Goal: Information Seeking & Learning: Learn about a topic

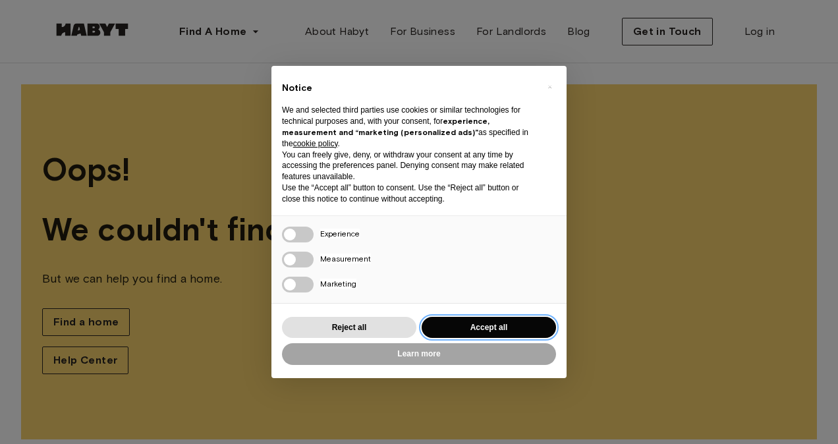
click at [461, 320] on button "Accept all" at bounding box center [489, 328] width 134 height 22
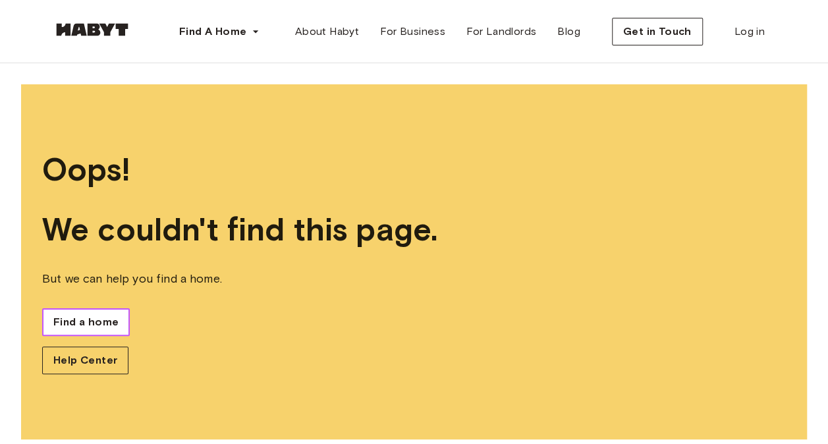
click at [84, 324] on span "Find a home" at bounding box center [85, 322] width 65 height 16
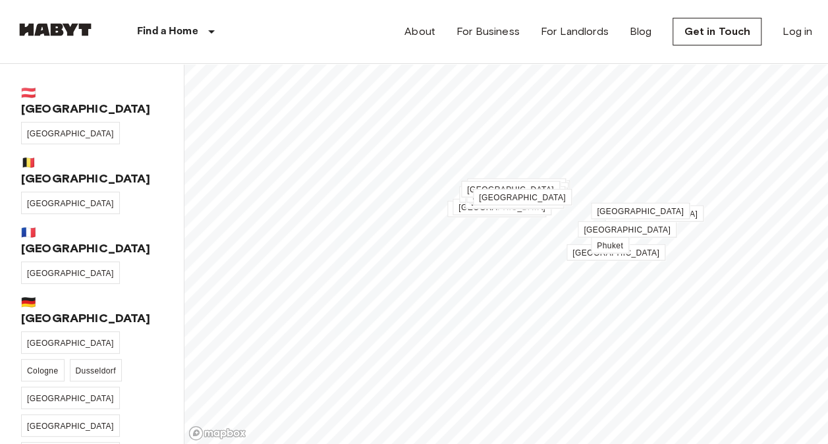
scroll to position [140, 0]
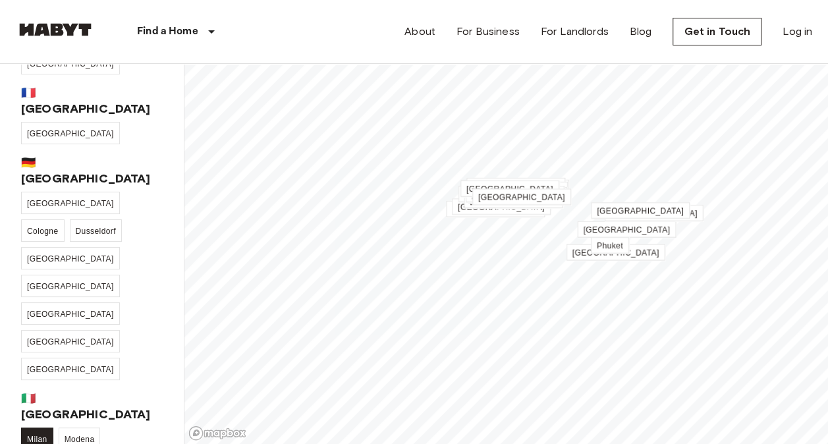
click at [38, 435] on span "Milan" at bounding box center [37, 439] width 20 height 9
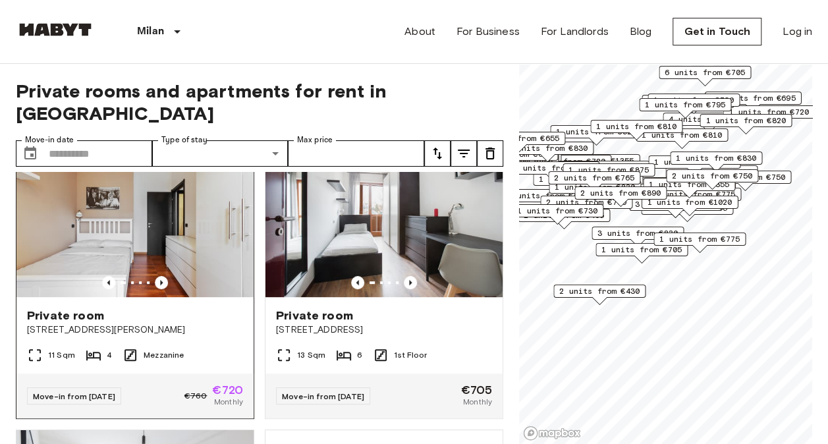
scroll to position [324, 0]
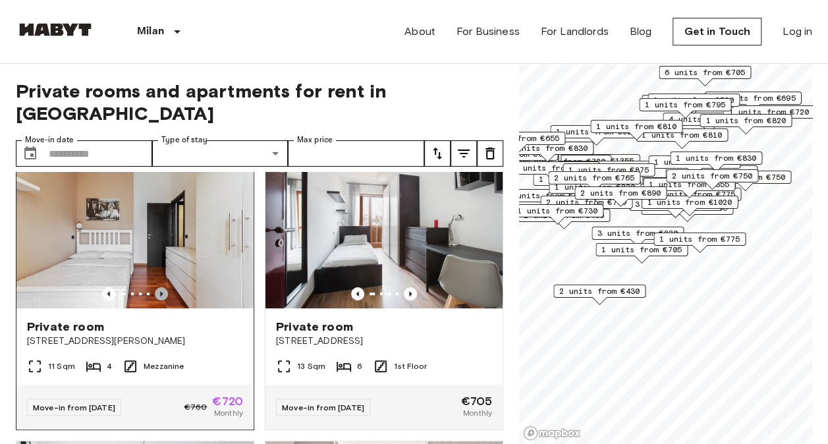
click at [162, 287] on icon "Previous image" at bounding box center [161, 293] width 13 height 13
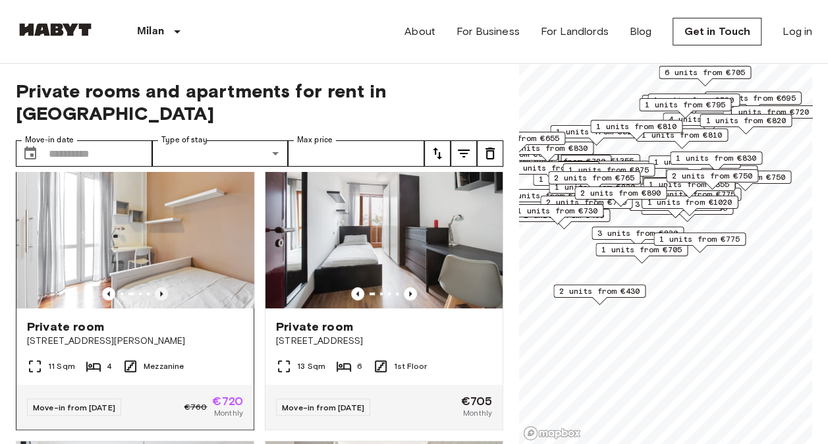
click at [162, 287] on icon "Previous image" at bounding box center [161, 293] width 13 height 13
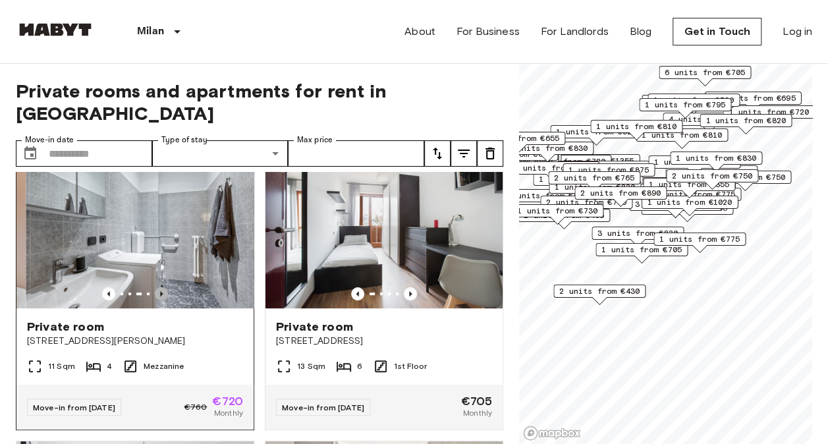
click at [162, 287] on icon "Previous image" at bounding box center [161, 293] width 13 height 13
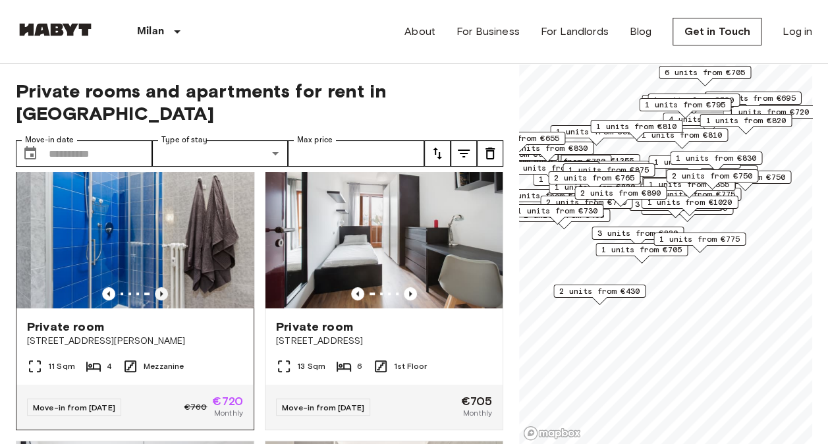
click at [162, 287] on icon "Previous image" at bounding box center [161, 293] width 13 height 13
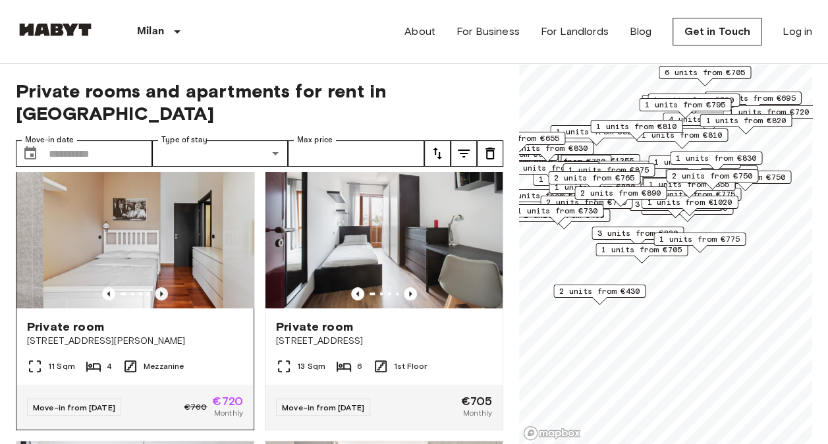
click at [162, 287] on icon "Previous image" at bounding box center [161, 293] width 13 height 13
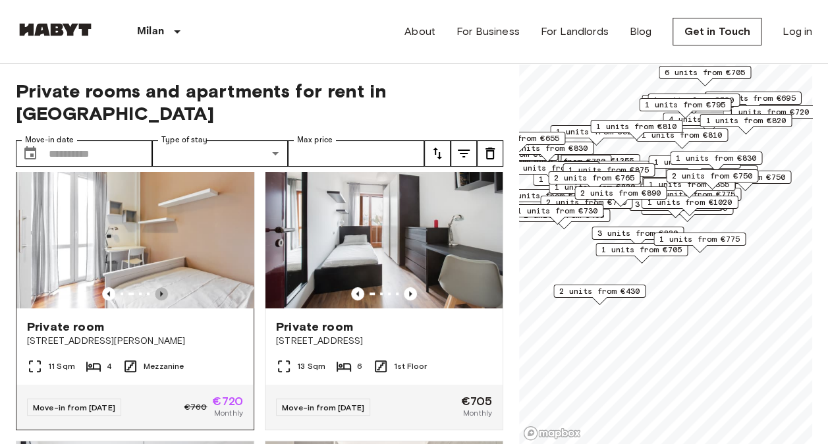
click at [162, 287] on icon "Previous image" at bounding box center [161, 293] width 13 height 13
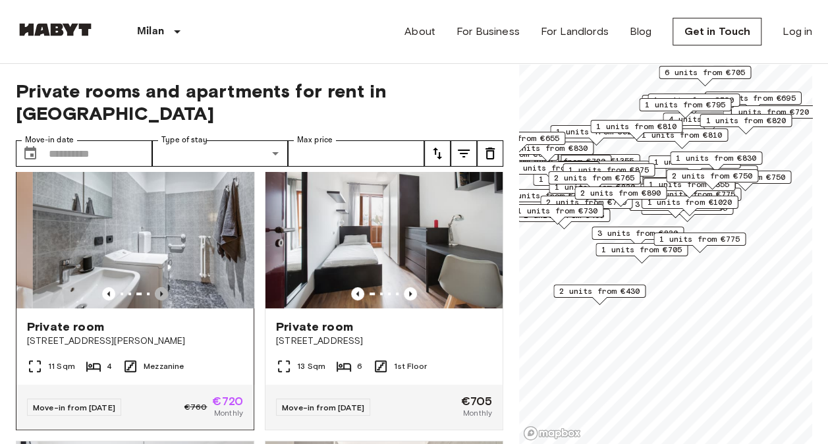
click at [162, 287] on icon "Previous image" at bounding box center [161, 293] width 13 height 13
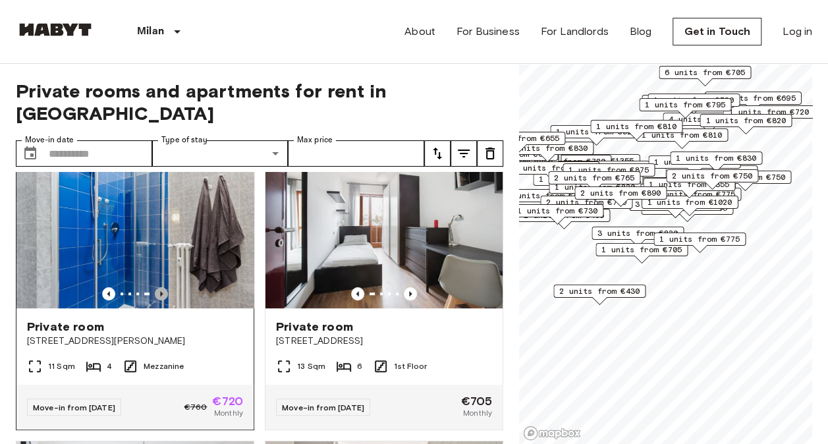
click at [162, 287] on icon "Previous image" at bounding box center [161, 293] width 13 height 13
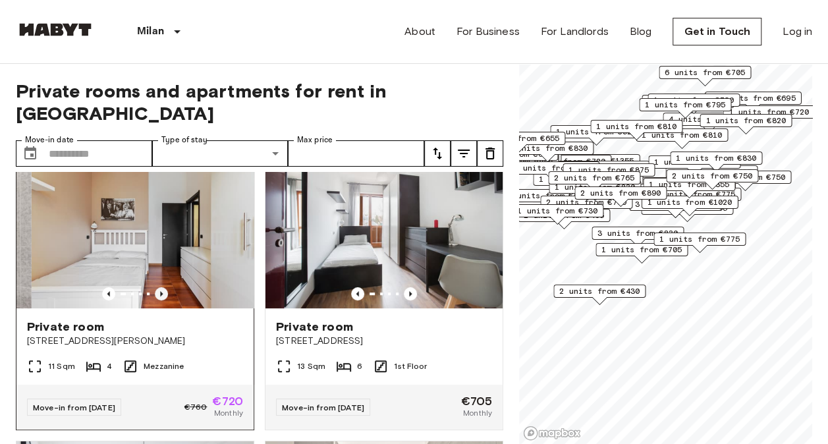
click at [162, 287] on icon "Previous image" at bounding box center [161, 293] width 13 height 13
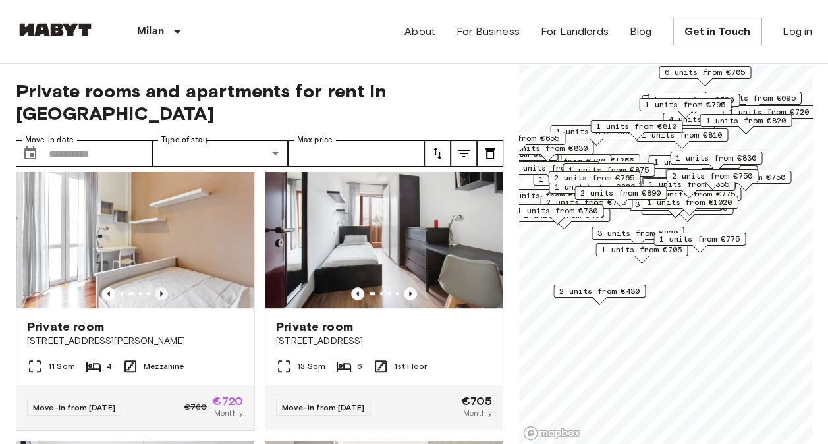
click at [162, 287] on icon "Previous image" at bounding box center [161, 293] width 13 height 13
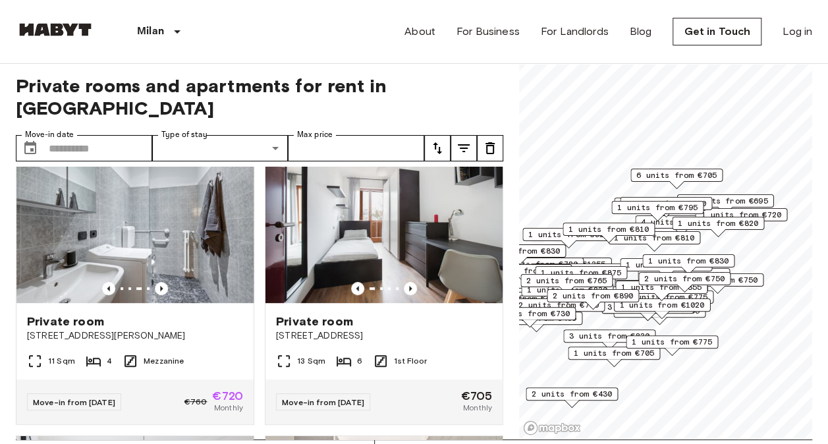
scroll to position [74, 0]
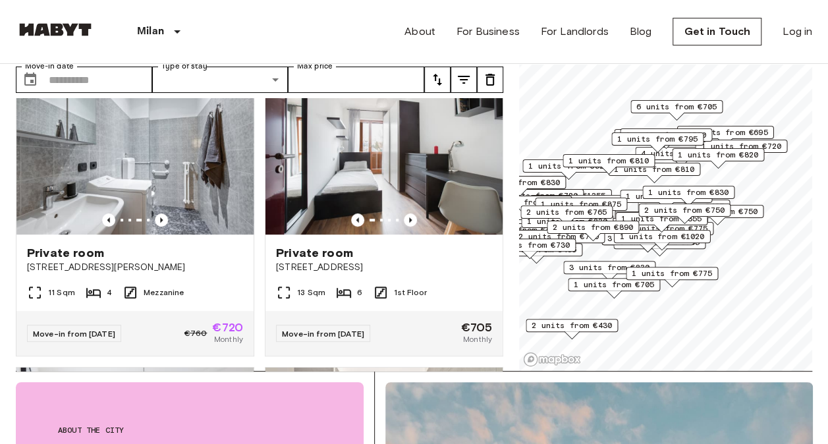
click at [633, 194] on span "1 units from €785" at bounding box center [666, 196] width 80 height 12
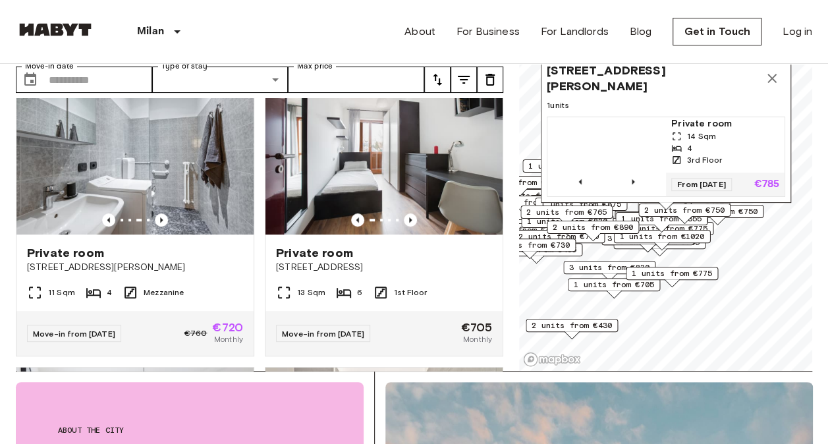
scroll to position [0, 0]
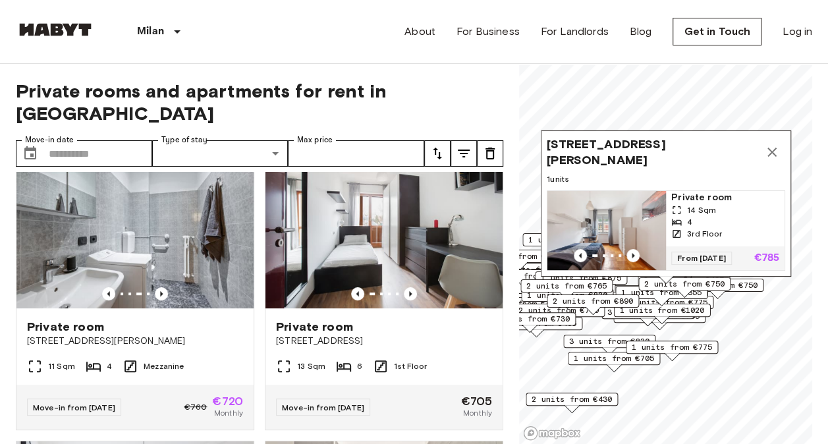
click at [770, 144] on icon "Map marker" at bounding box center [772, 152] width 16 height 16
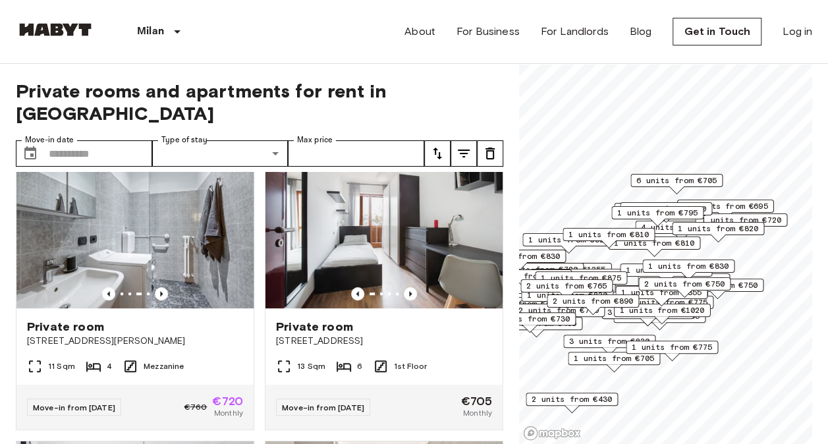
click at [702, 262] on span "1 units from €830" at bounding box center [688, 266] width 80 height 12
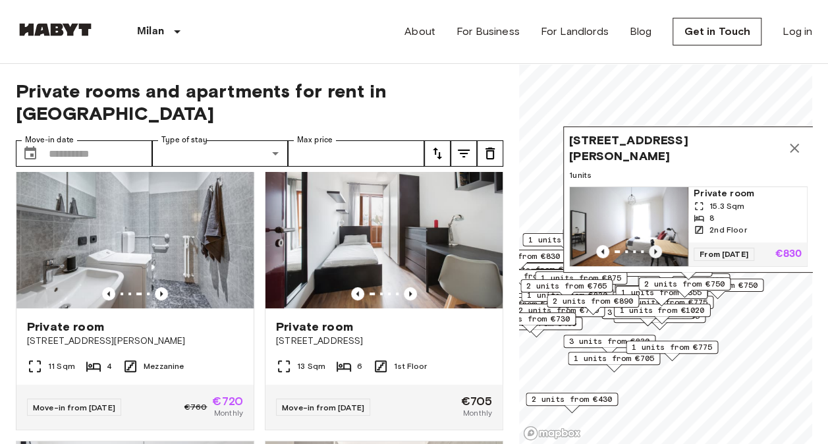
click at [651, 245] on icon "Previous image" at bounding box center [655, 251] width 13 height 13
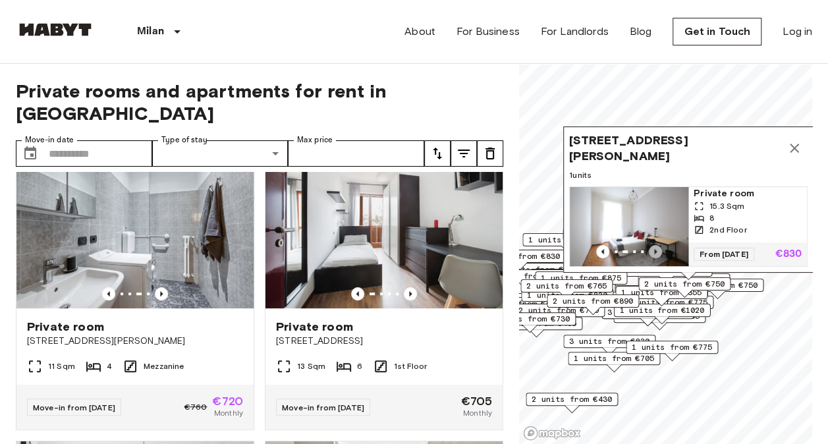
click at [651, 245] on icon "Previous image" at bounding box center [655, 251] width 13 height 13
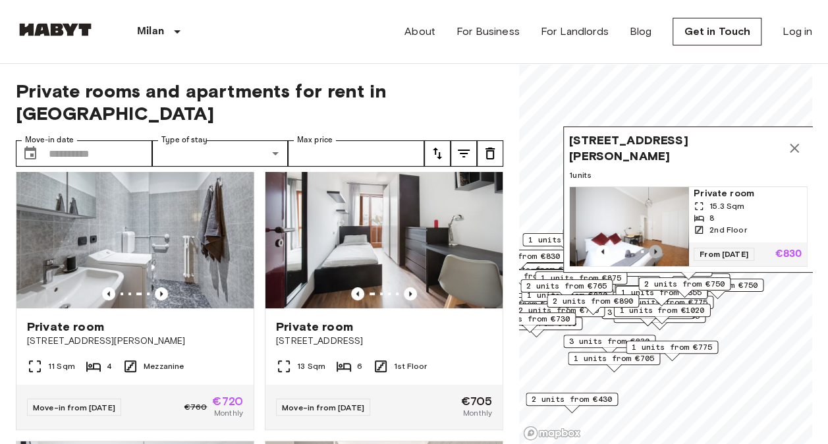
click at [651, 245] on icon "Previous image" at bounding box center [655, 251] width 13 height 13
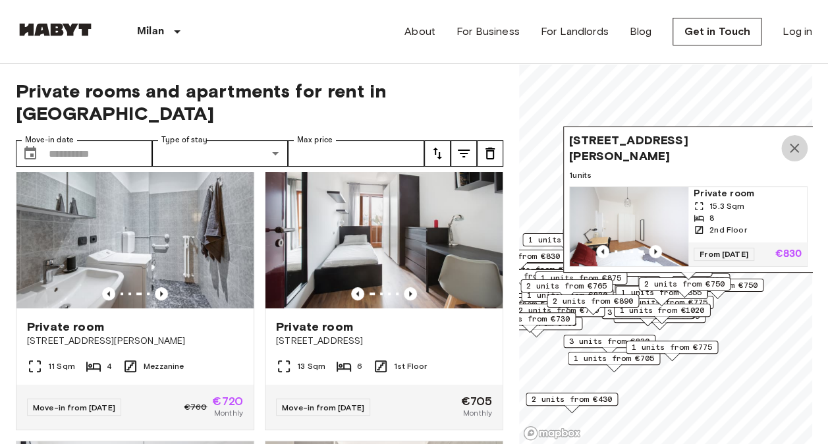
click at [795, 140] on icon "Map marker" at bounding box center [795, 148] width 16 height 16
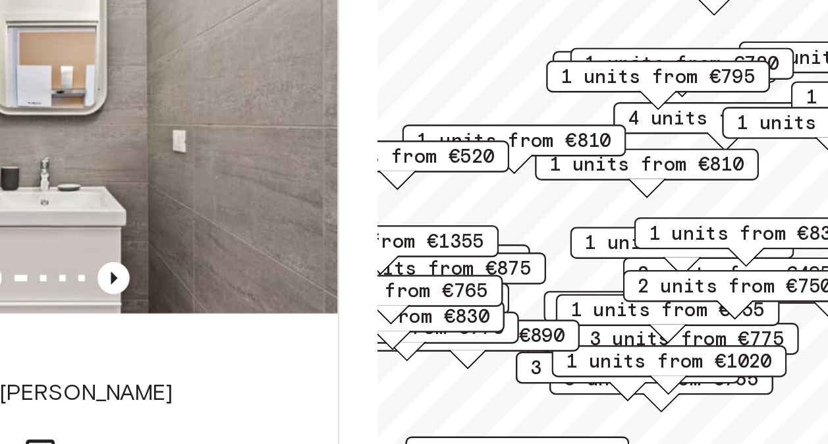
click at [624, 318] on div "1 units from €855" at bounding box center [638, 310] width 92 height 20
click at [615, 316] on div "1 units from €855" at bounding box center [638, 310] width 92 height 20
click at [670, 317] on div "1 units from €855" at bounding box center [638, 310] width 92 height 20
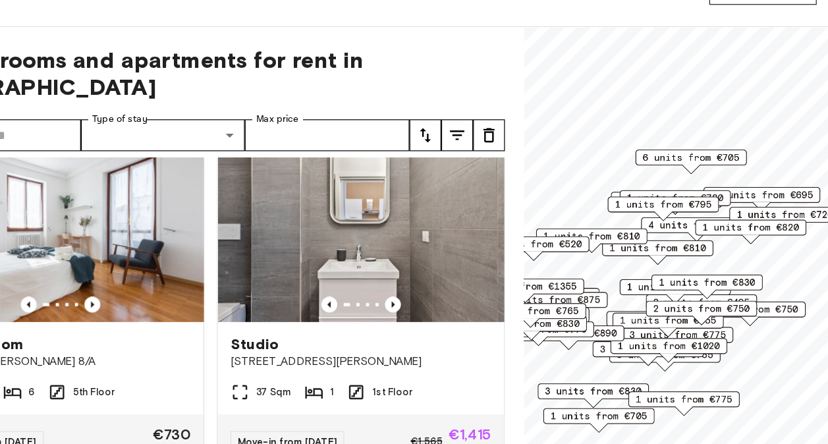
click at [679, 316] on div "1 units from €855" at bounding box center [638, 310] width 92 height 20
click at [674, 315] on div "1 units from €855" at bounding box center [638, 310] width 92 height 20
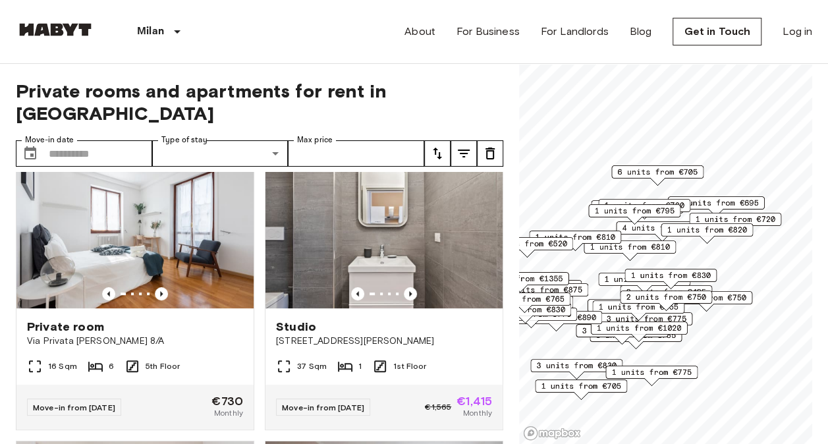
click at [663, 316] on div "1 units from €855" at bounding box center [638, 310] width 92 height 20
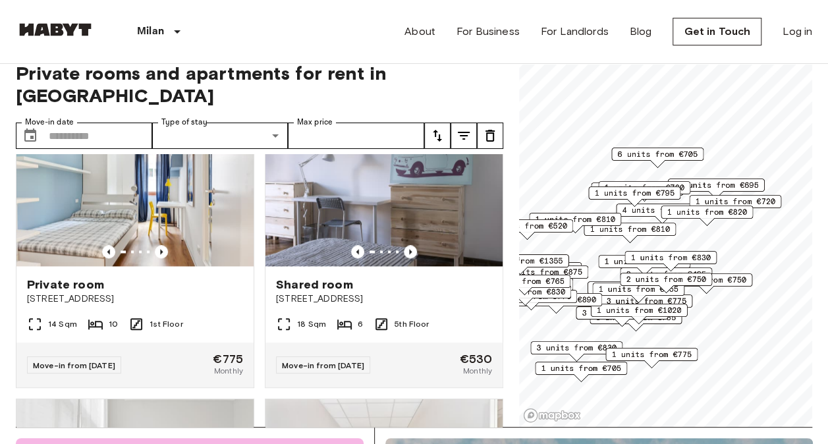
scroll to position [930, 0]
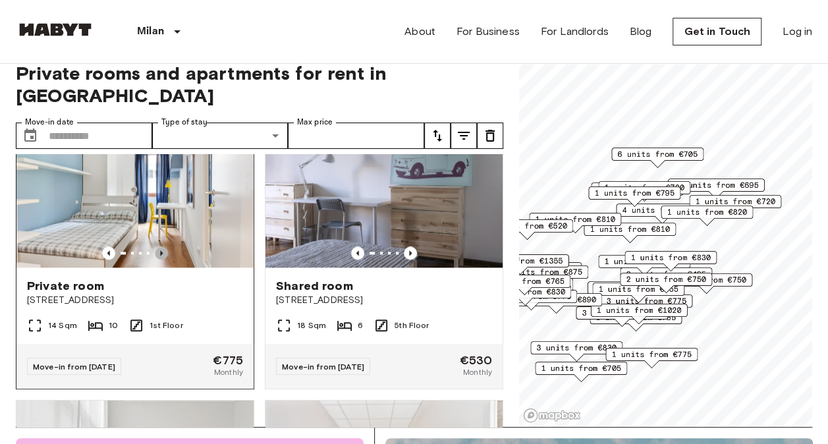
click at [159, 246] on icon "Previous image" at bounding box center [161, 252] width 13 height 13
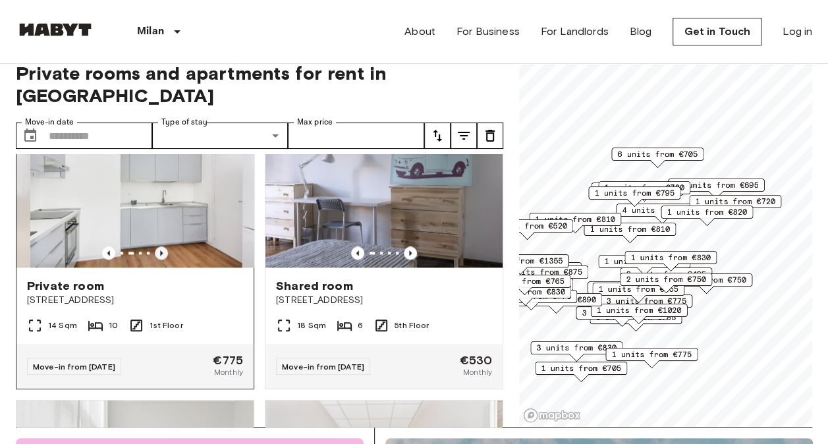
click at [159, 246] on icon "Previous image" at bounding box center [161, 252] width 13 height 13
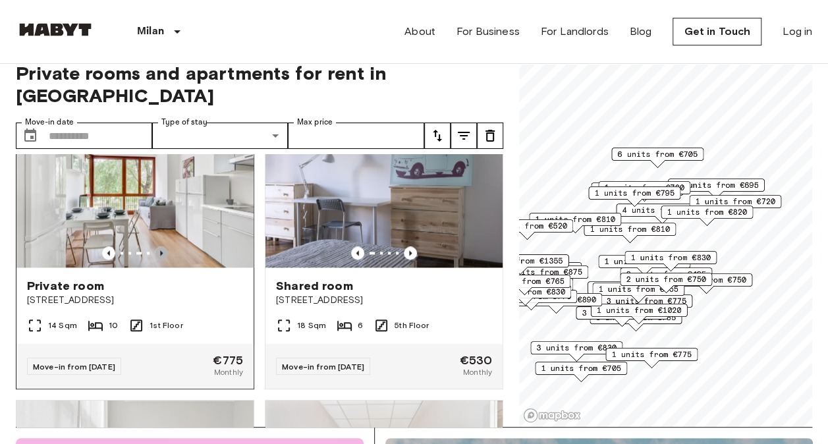
click at [159, 246] on icon "Previous image" at bounding box center [161, 252] width 13 height 13
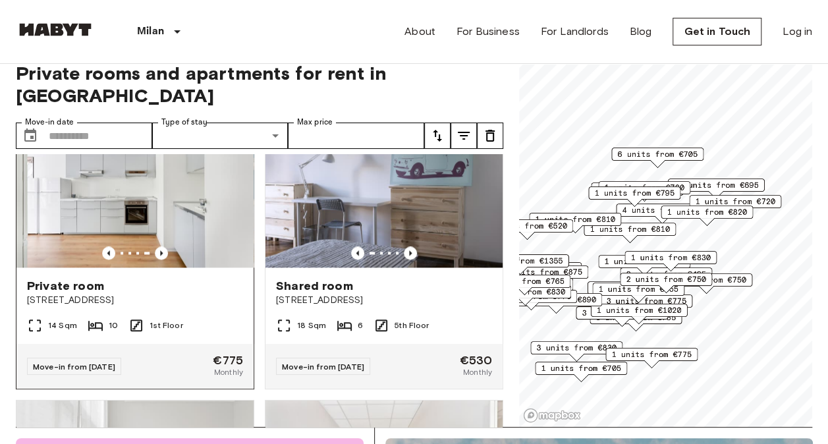
click at [87, 278] on span "Private room" at bounding box center [65, 286] width 77 height 16
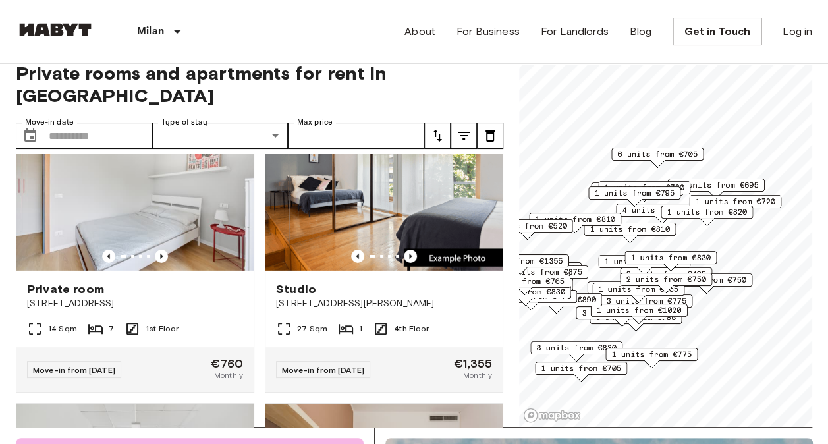
scroll to position [2099, 0]
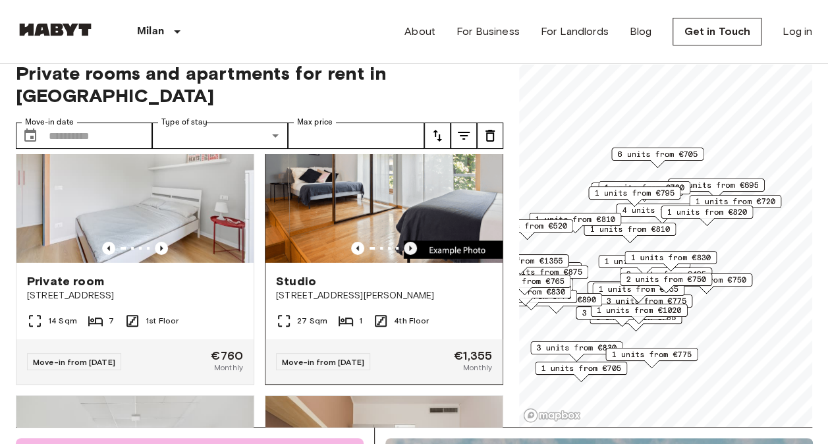
click at [407, 255] on icon "Previous image" at bounding box center [410, 248] width 13 height 13
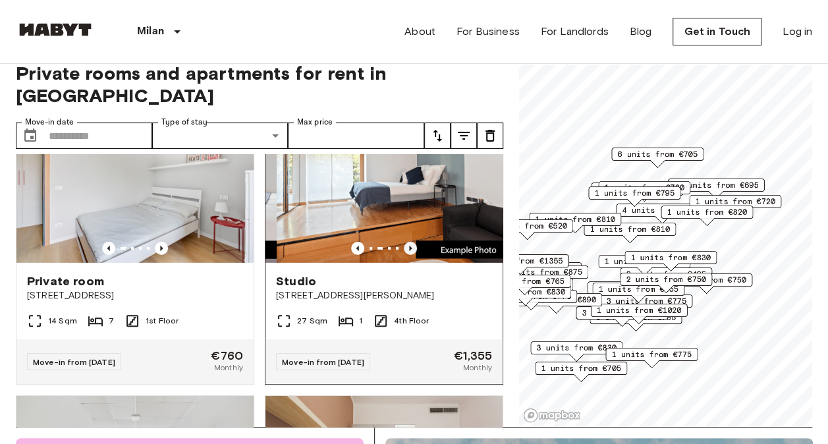
click at [407, 255] on icon "Previous image" at bounding box center [410, 248] width 13 height 13
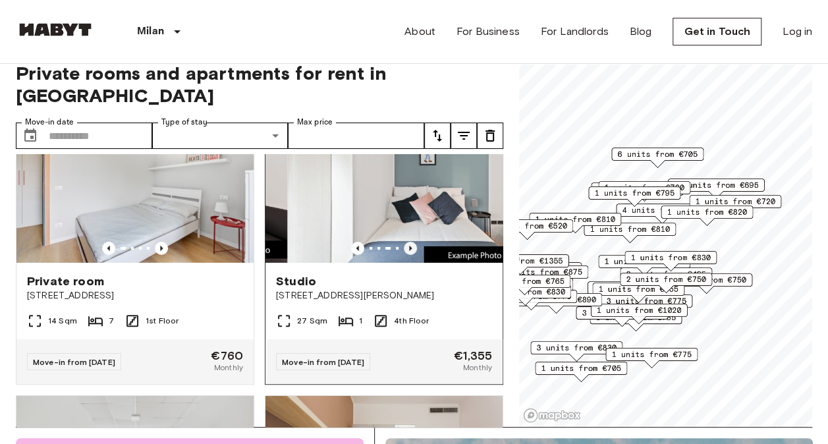
click at [407, 255] on icon "Previous image" at bounding box center [410, 248] width 13 height 13
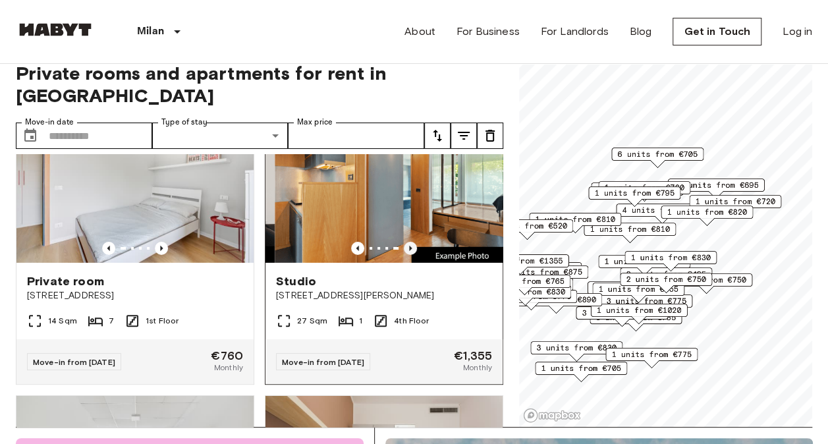
click at [407, 255] on icon "Previous image" at bounding box center [410, 248] width 13 height 13
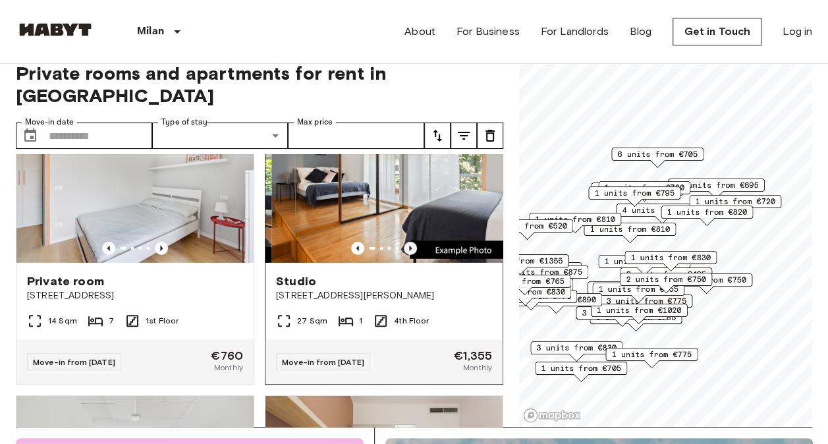
click at [407, 255] on icon "Previous image" at bounding box center [410, 248] width 13 height 13
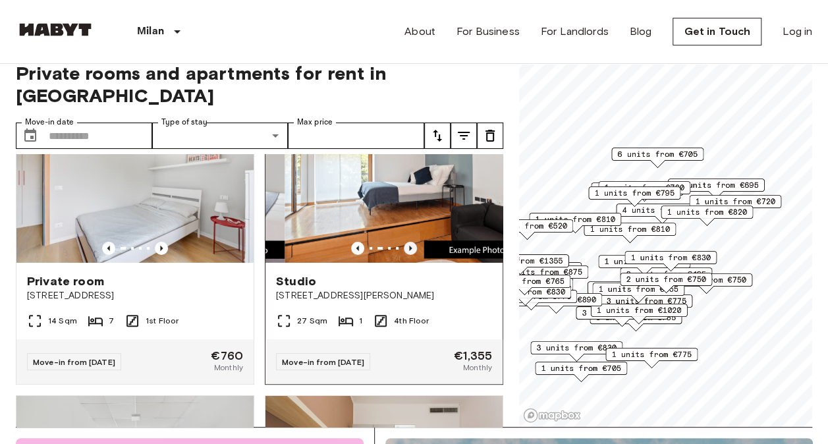
click at [407, 255] on icon "Previous image" at bounding box center [410, 248] width 13 height 13
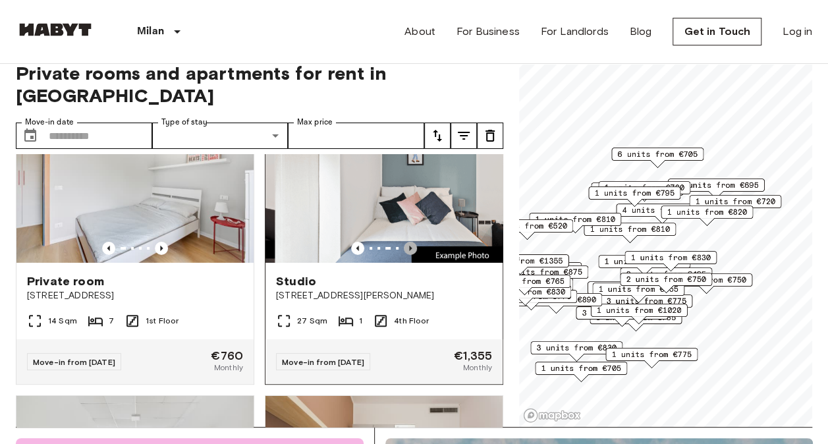
click at [407, 255] on icon "Previous image" at bounding box center [410, 248] width 13 height 13
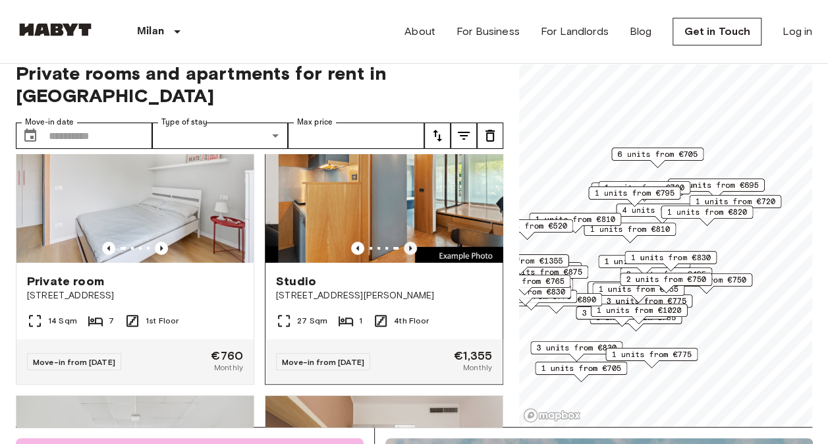
click at [407, 255] on icon "Previous image" at bounding box center [410, 248] width 13 height 13
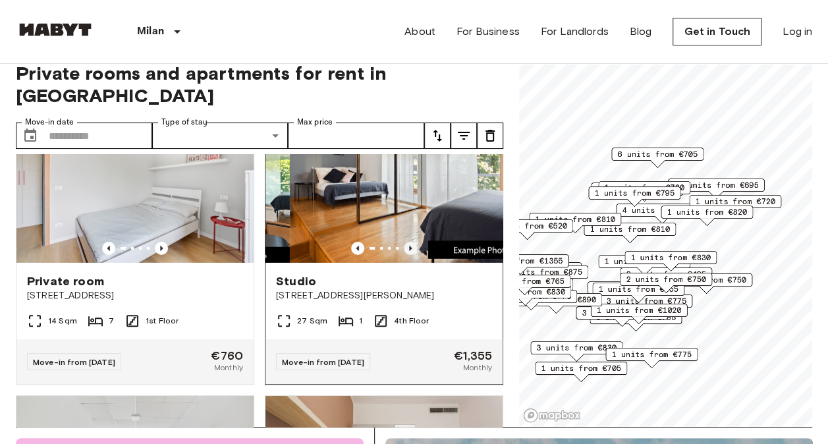
click at [407, 255] on icon "Previous image" at bounding box center [410, 248] width 13 height 13
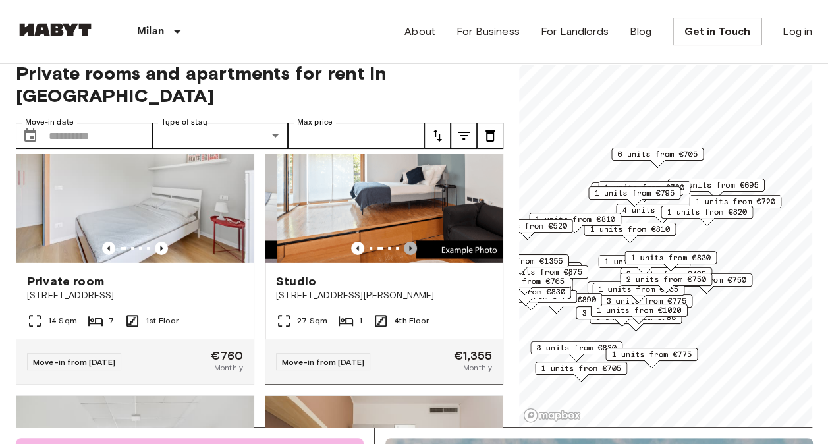
click at [407, 255] on icon "Previous image" at bounding box center [410, 248] width 13 height 13
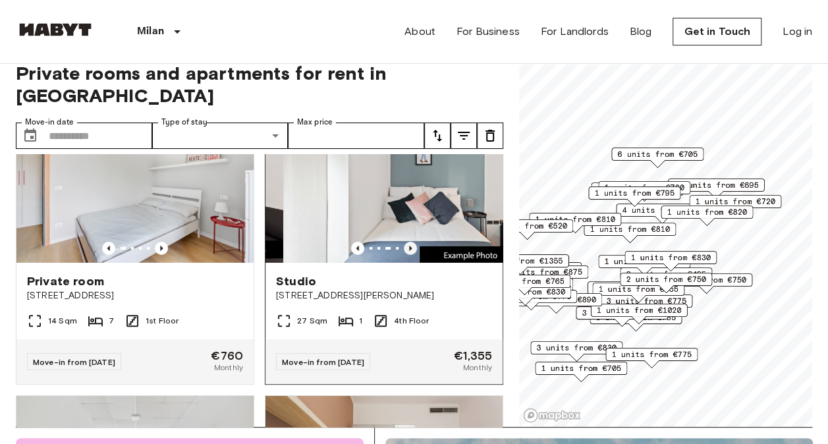
click at [407, 255] on icon "Previous image" at bounding box center [410, 248] width 13 height 13
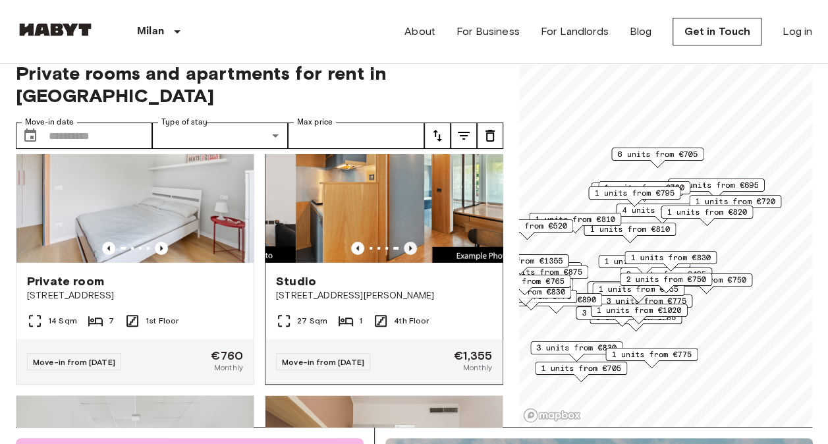
click at [407, 255] on icon "Previous image" at bounding box center [410, 248] width 13 height 13
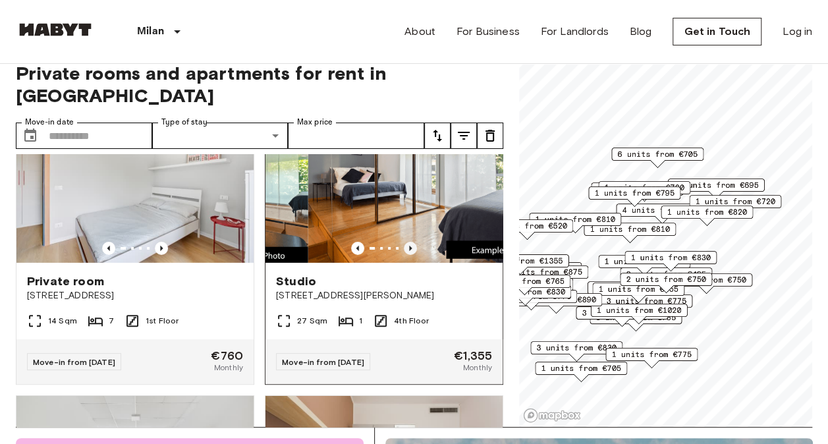
click at [407, 255] on icon "Previous image" at bounding box center [410, 248] width 13 height 13
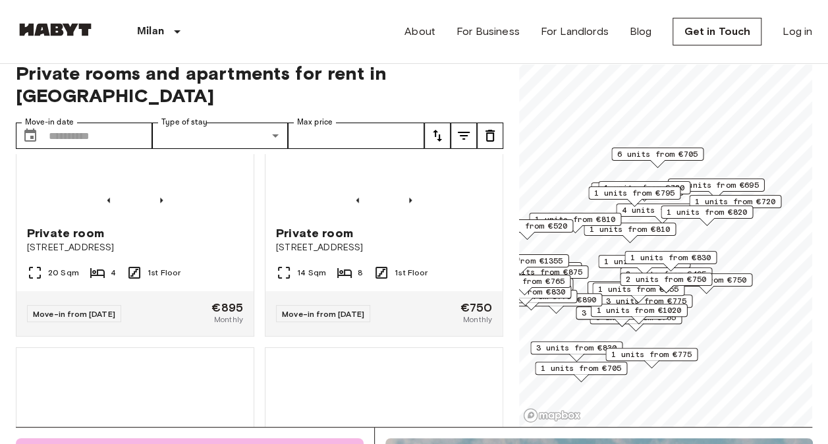
scroll to position [2986, 0]
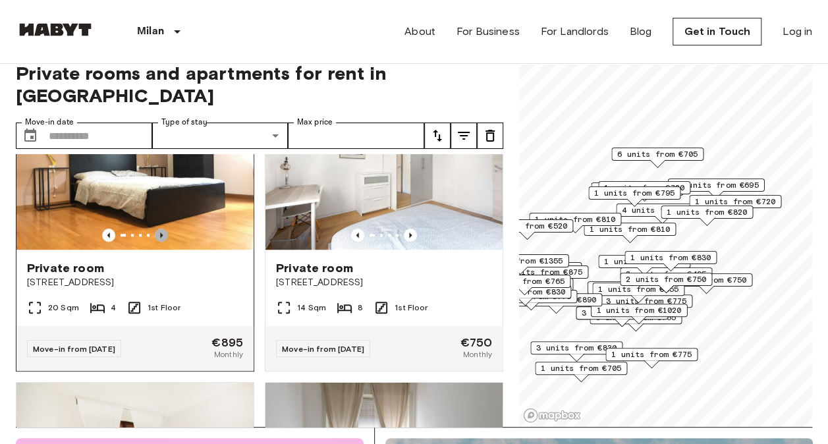
click at [160, 242] on icon "Previous image" at bounding box center [161, 235] width 13 height 13
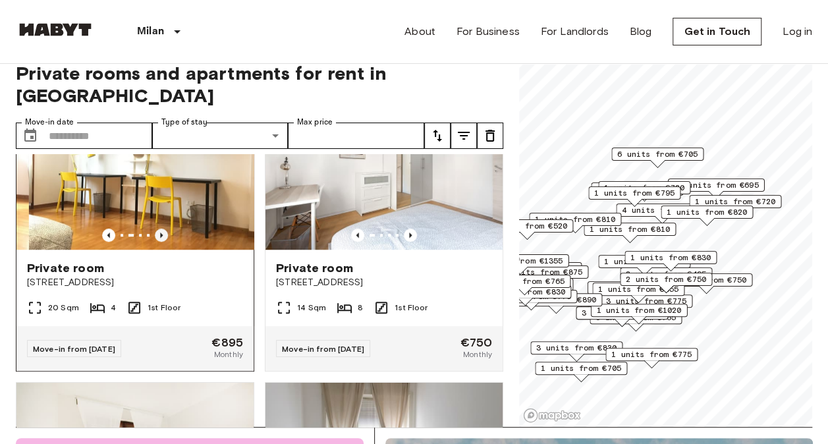
click at [160, 242] on icon "Previous image" at bounding box center [161, 235] width 13 height 13
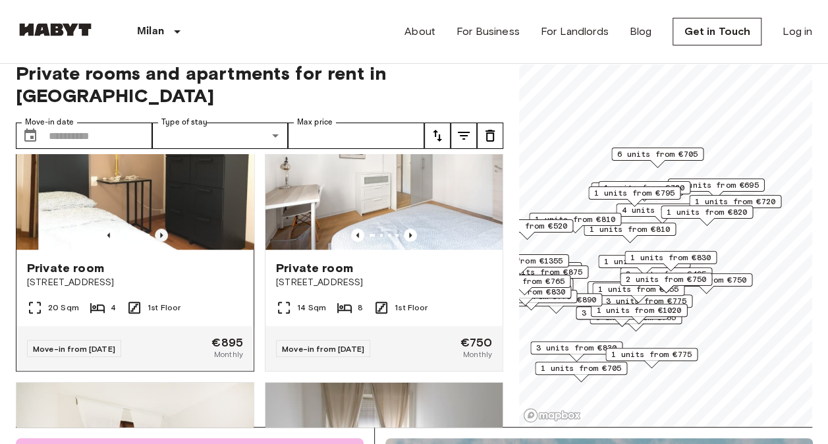
click at [160, 242] on icon "Previous image" at bounding box center [161, 235] width 13 height 13
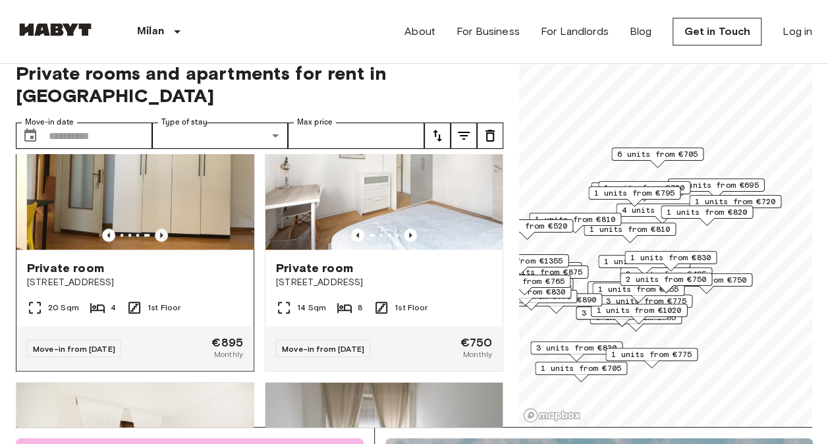
click at [160, 242] on icon "Previous image" at bounding box center [161, 235] width 13 height 13
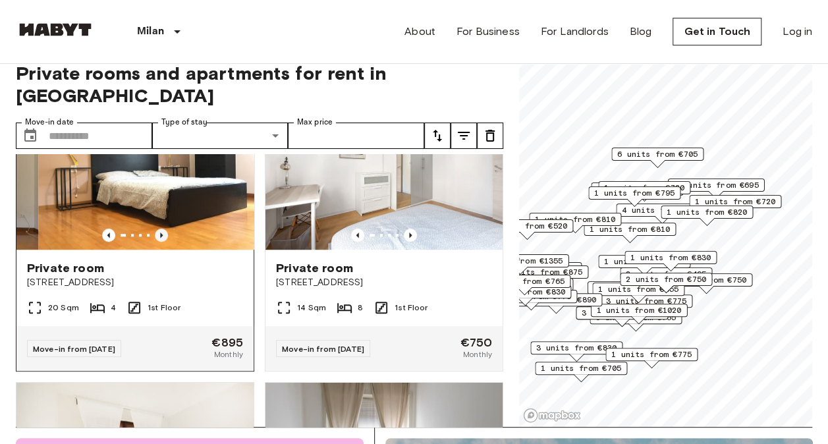
click at [160, 242] on icon "Previous image" at bounding box center [161, 235] width 13 height 13
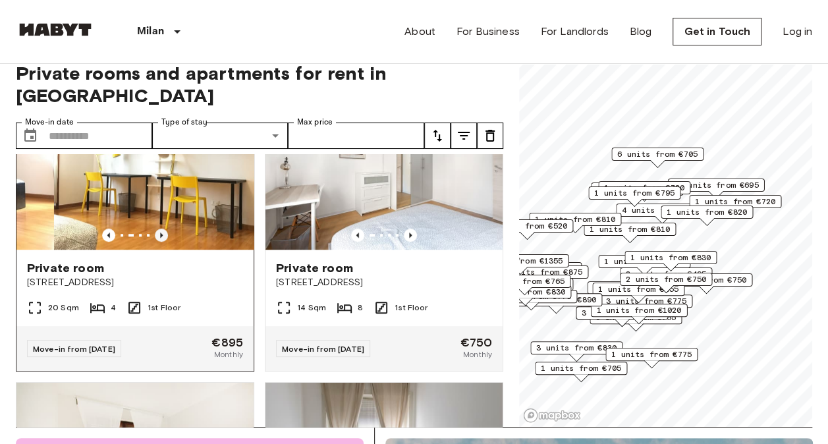
click at [160, 242] on icon "Previous image" at bounding box center [161, 235] width 13 height 13
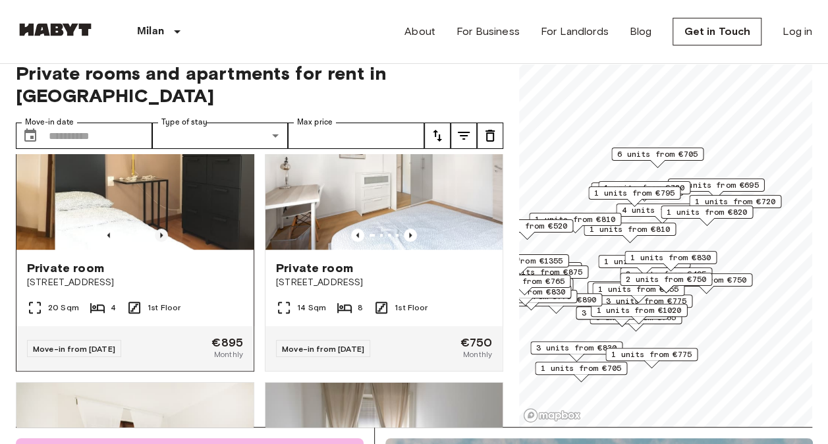
click at [160, 242] on icon "Previous image" at bounding box center [161, 235] width 13 height 13
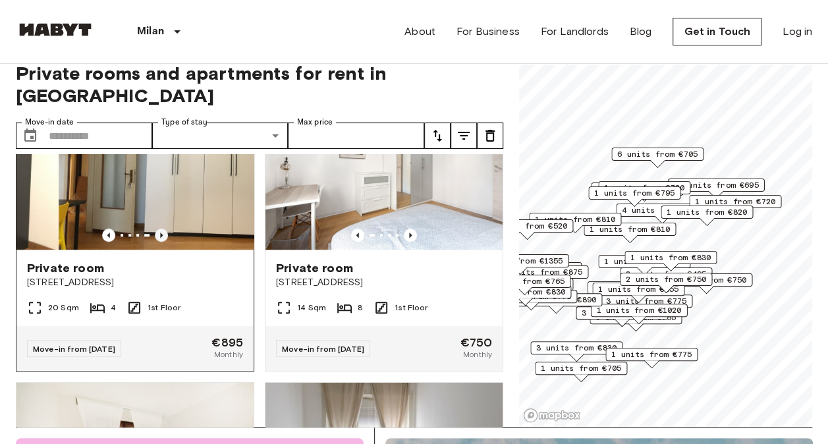
click at [160, 242] on icon "Previous image" at bounding box center [161, 235] width 13 height 13
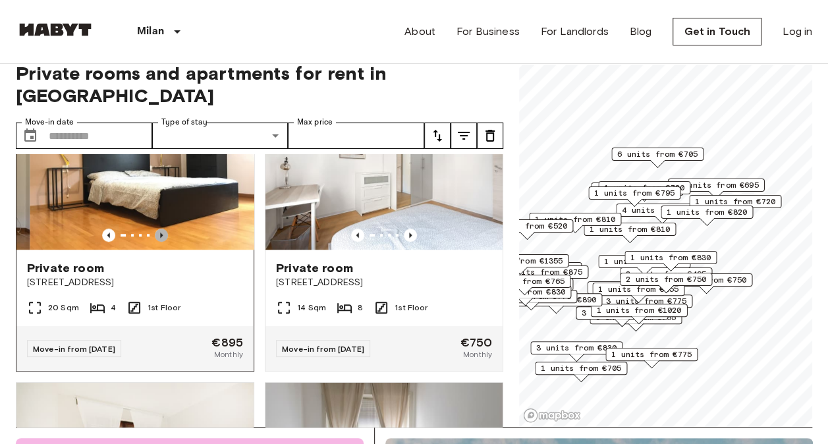
click at [160, 242] on icon "Previous image" at bounding box center [161, 235] width 13 height 13
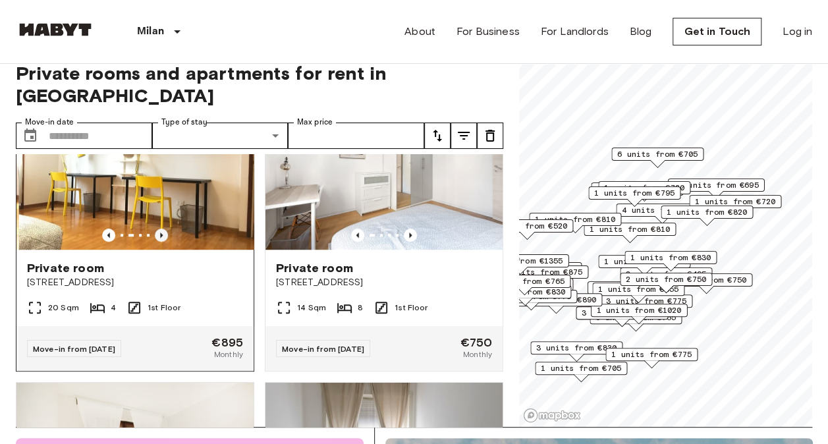
click at [160, 242] on icon "Previous image" at bounding box center [161, 235] width 13 height 13
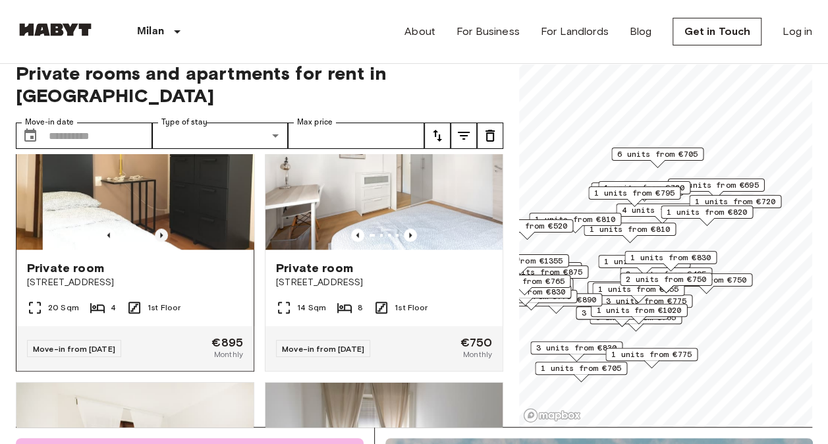
click at [160, 242] on icon "Previous image" at bounding box center [161, 235] width 13 height 13
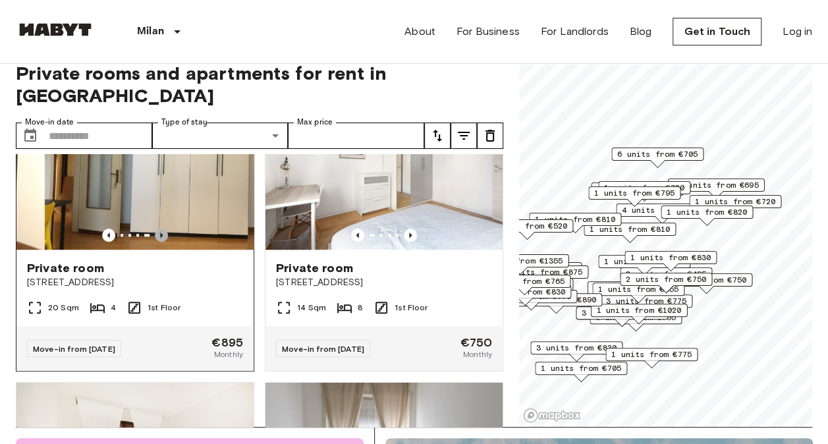
click at [160, 242] on icon "Previous image" at bounding box center [161, 235] width 13 height 13
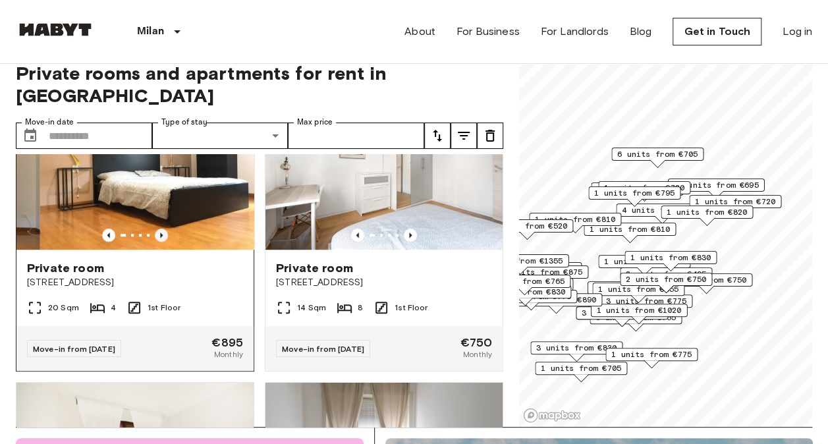
click at [160, 242] on icon "Previous image" at bounding box center [161, 235] width 13 height 13
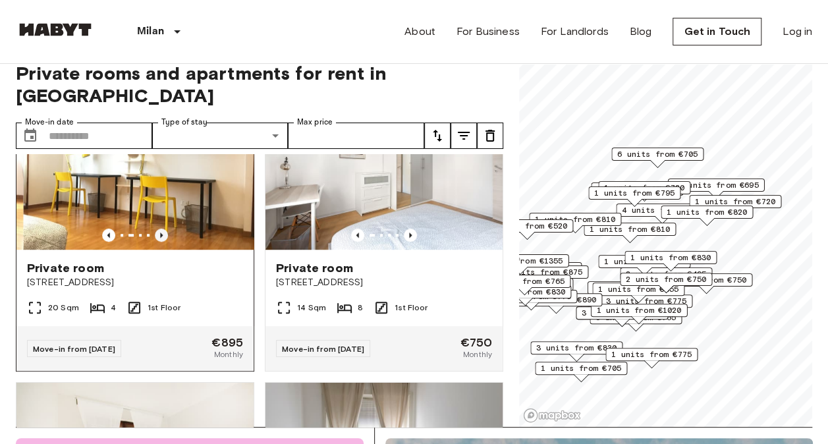
click at [160, 242] on icon "Previous image" at bounding box center [161, 235] width 13 height 13
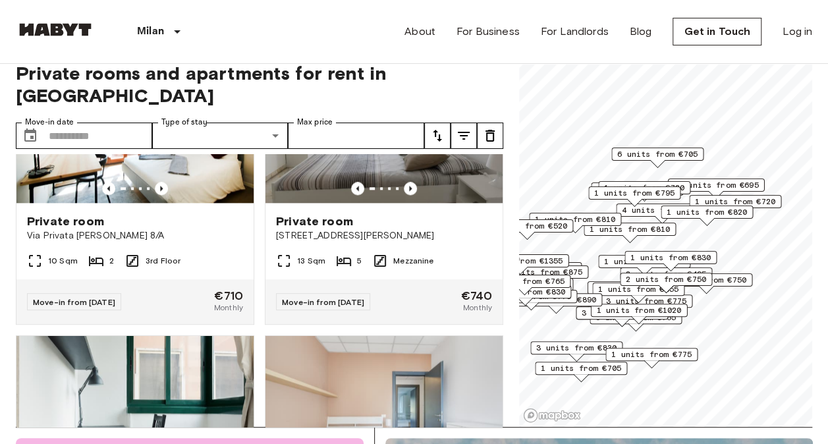
scroll to position [3324, 0]
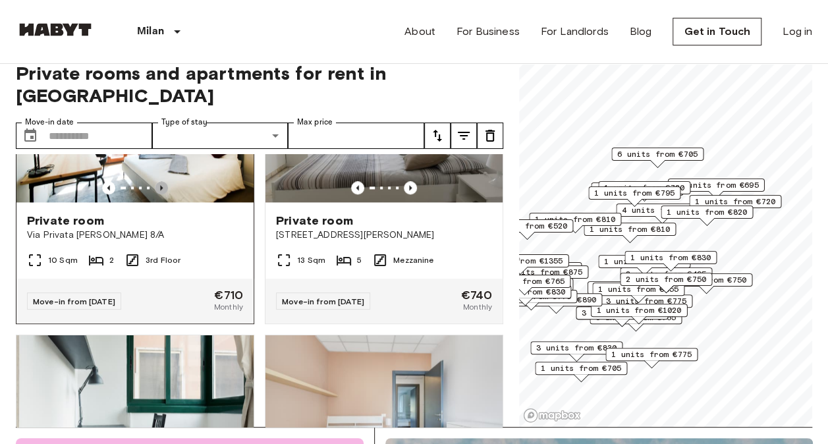
click at [157, 194] on icon "Previous image" at bounding box center [161, 187] width 13 height 13
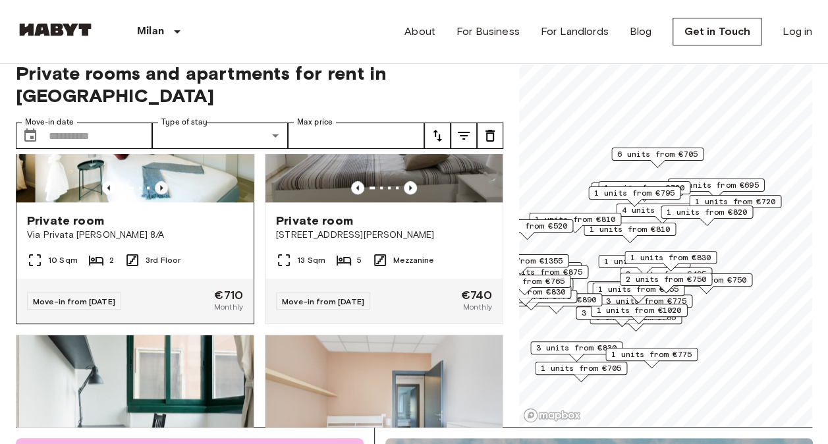
click at [157, 194] on icon "Previous image" at bounding box center [161, 187] width 13 height 13
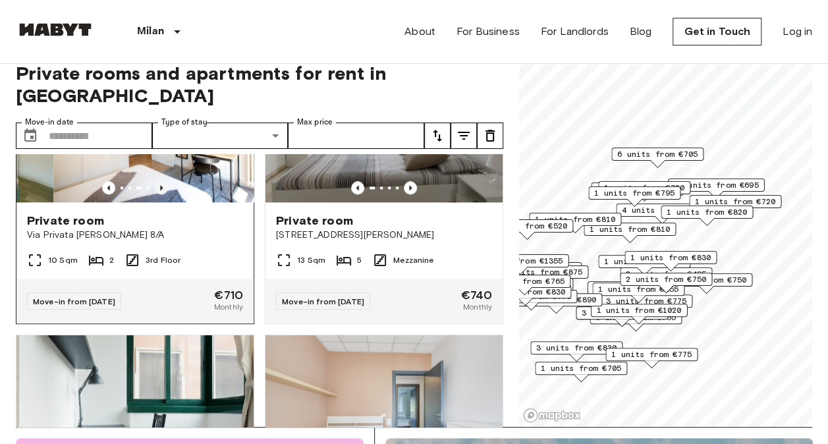
click at [157, 194] on icon "Previous image" at bounding box center [161, 187] width 13 height 13
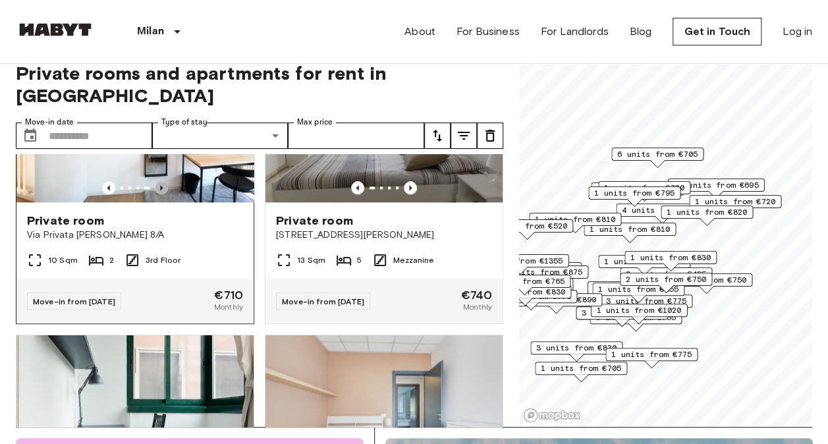
click at [157, 194] on icon "Previous image" at bounding box center [161, 187] width 13 height 13
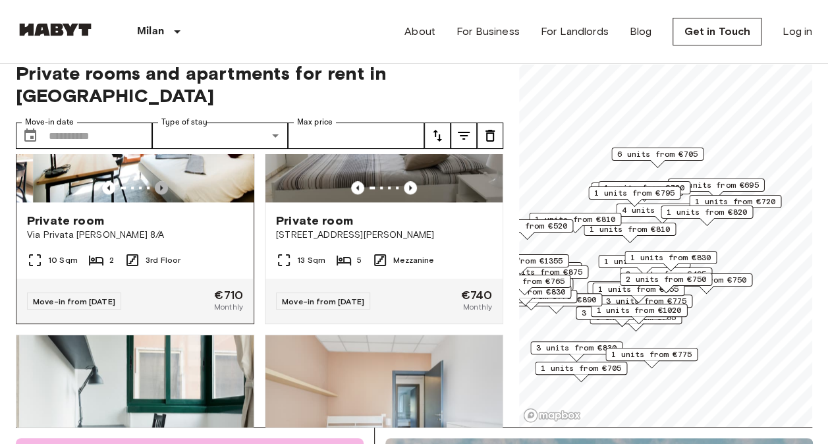
click at [157, 194] on icon "Previous image" at bounding box center [161, 187] width 13 height 13
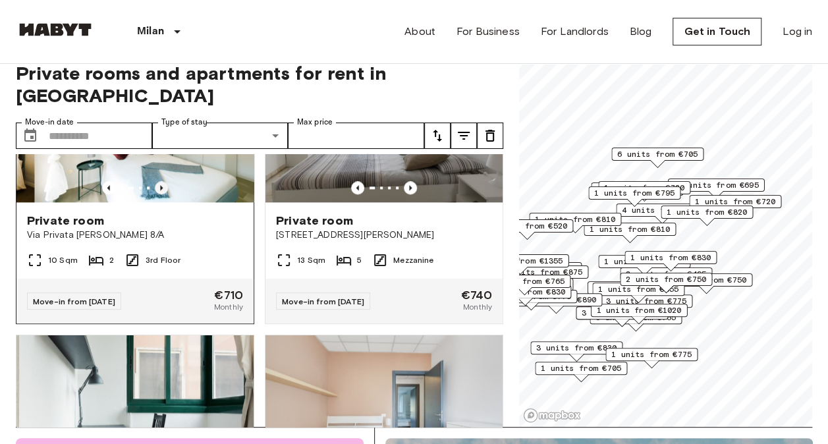
click at [157, 194] on icon "Previous image" at bounding box center [161, 187] width 13 height 13
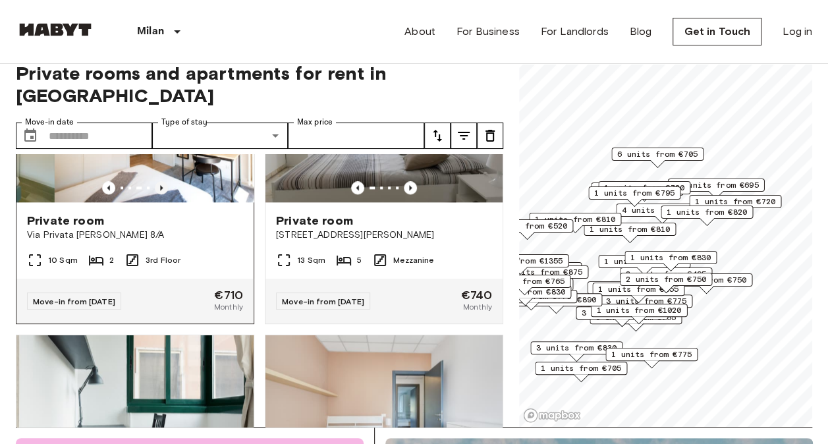
click at [157, 194] on icon "Previous image" at bounding box center [161, 187] width 13 height 13
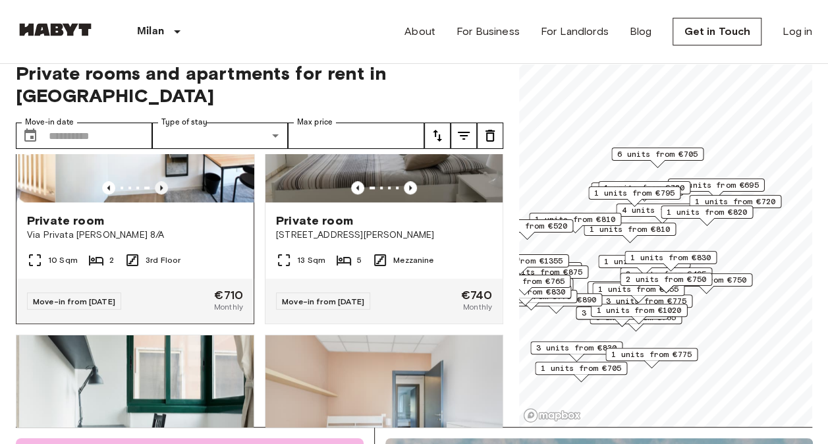
click at [157, 194] on icon "Previous image" at bounding box center [161, 187] width 13 height 13
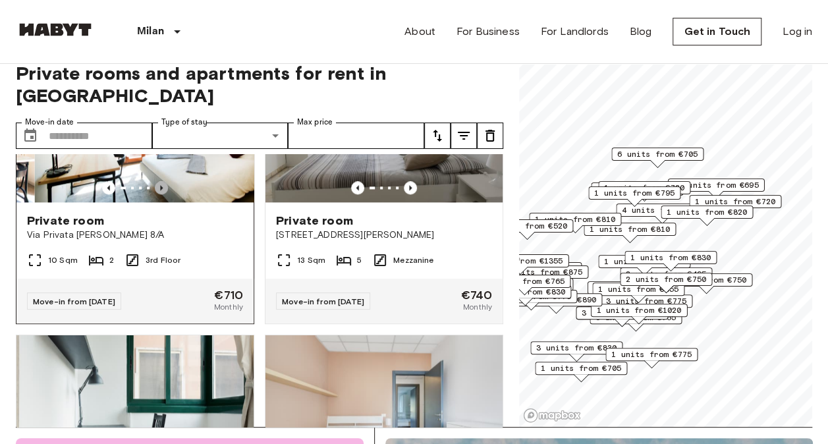
click at [157, 194] on icon "Previous image" at bounding box center [161, 187] width 13 height 13
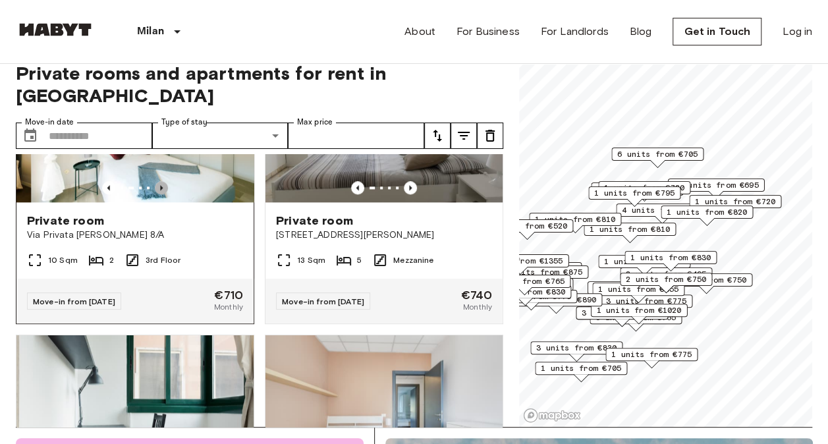
click at [157, 194] on icon "Previous image" at bounding box center [161, 187] width 13 height 13
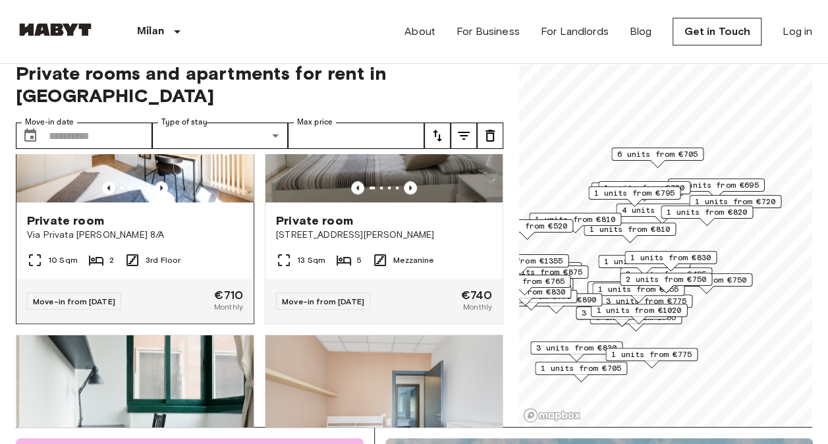
click at [76, 229] on span "Private room" at bounding box center [65, 221] width 77 height 16
click at [404, 194] on icon "Previous image" at bounding box center [410, 187] width 13 height 13
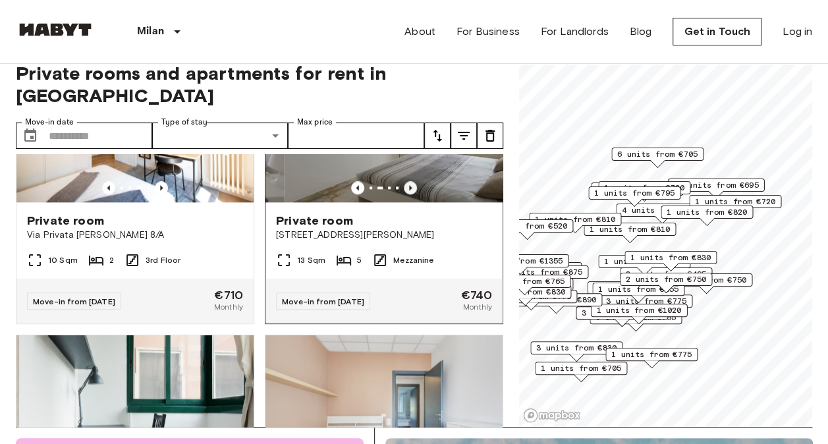
click at [404, 194] on icon "Previous image" at bounding box center [410, 187] width 13 height 13
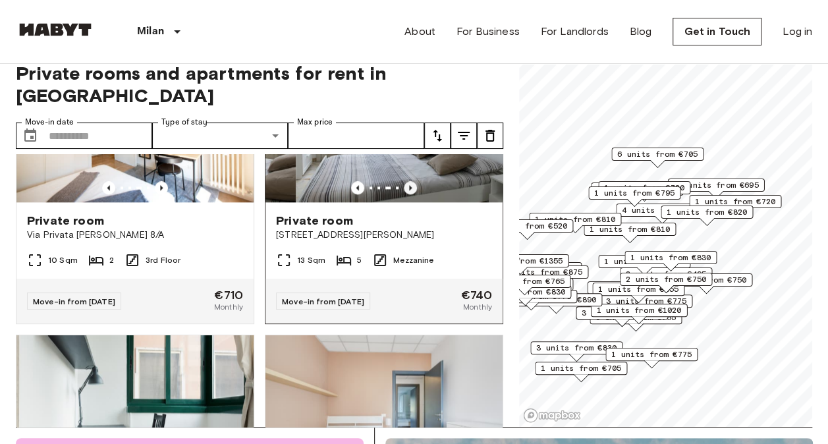
click at [404, 194] on icon "Previous image" at bounding box center [410, 187] width 13 height 13
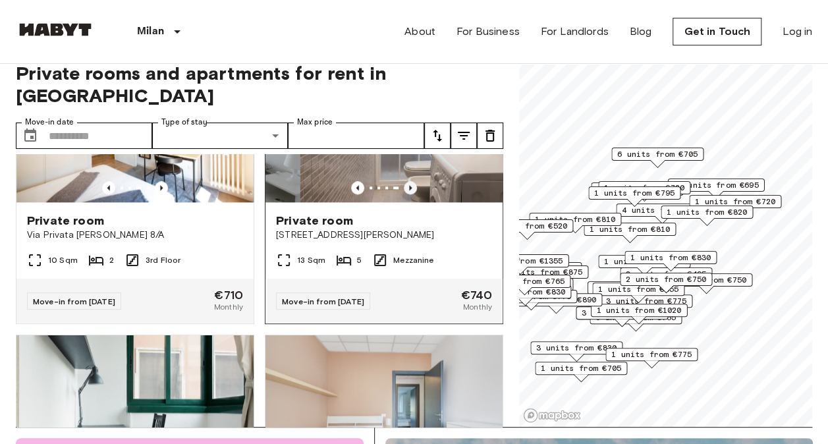
click at [404, 194] on icon "Previous image" at bounding box center [410, 187] width 13 height 13
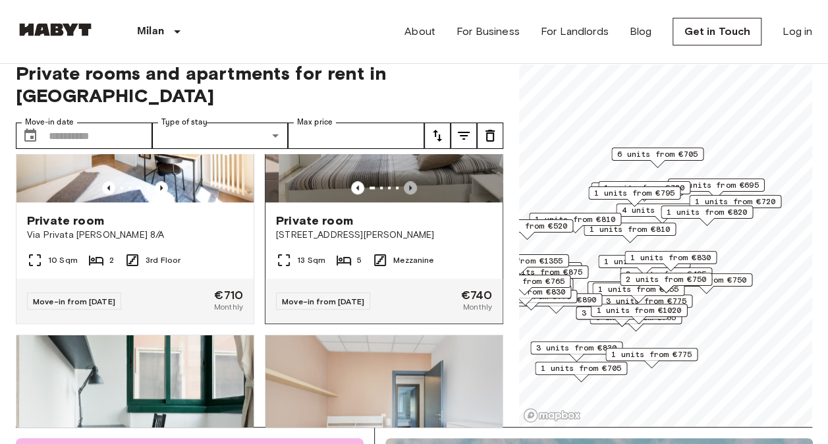
click at [404, 194] on icon "Previous image" at bounding box center [410, 187] width 13 height 13
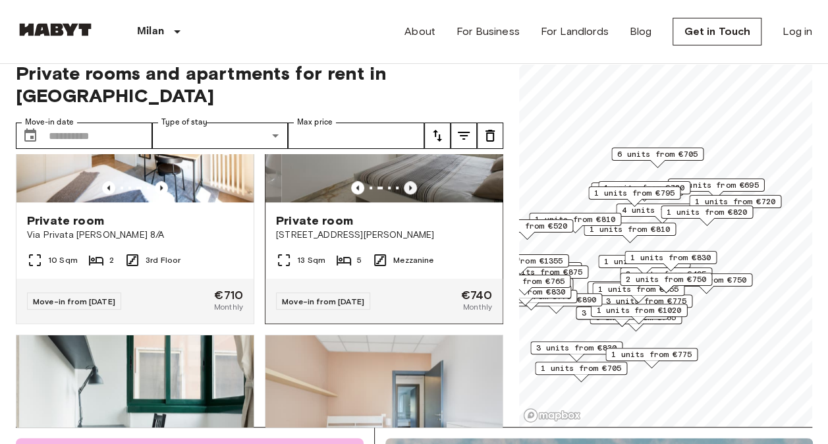
click at [404, 194] on icon "Previous image" at bounding box center [410, 187] width 13 height 13
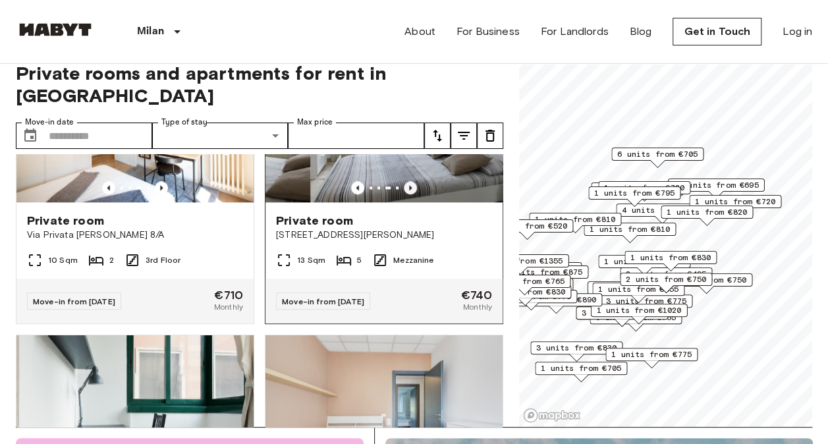
click at [404, 194] on icon "Previous image" at bounding box center [410, 187] width 13 height 13
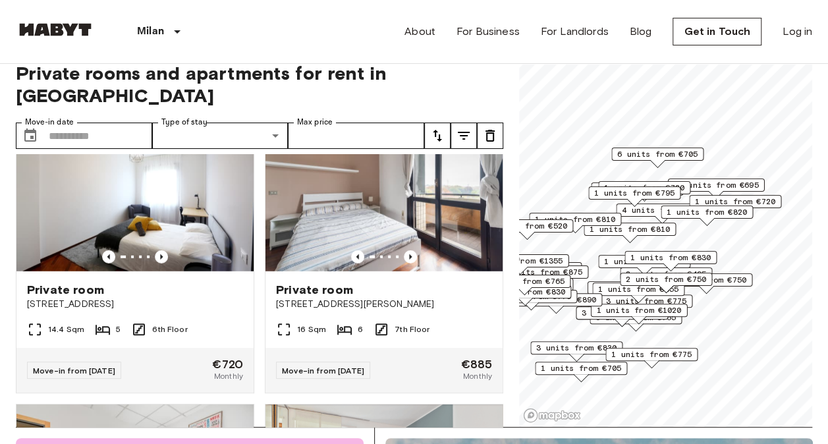
scroll to position [1801, 0]
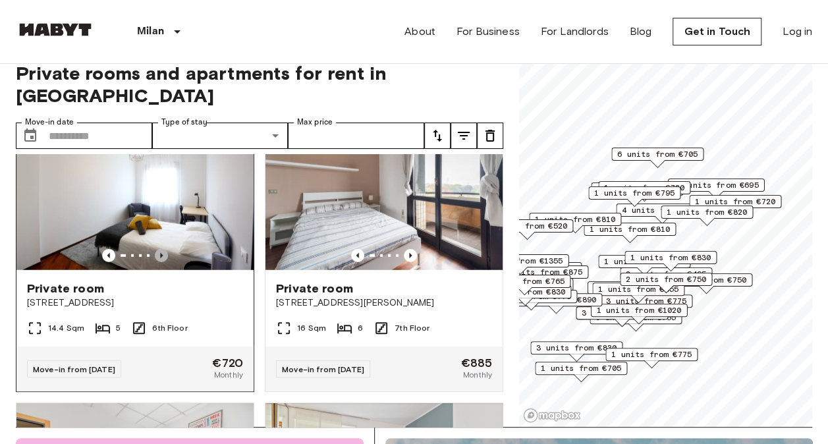
click at [157, 262] on icon "Previous image" at bounding box center [161, 255] width 13 height 13
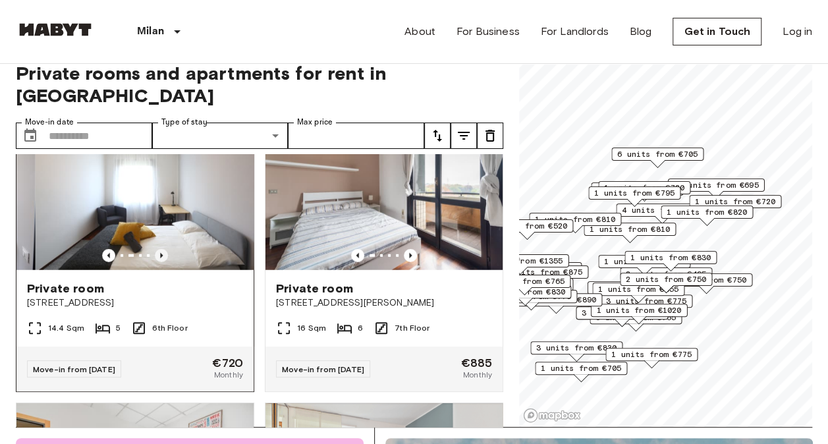
click at [157, 262] on icon "Previous image" at bounding box center [161, 255] width 13 height 13
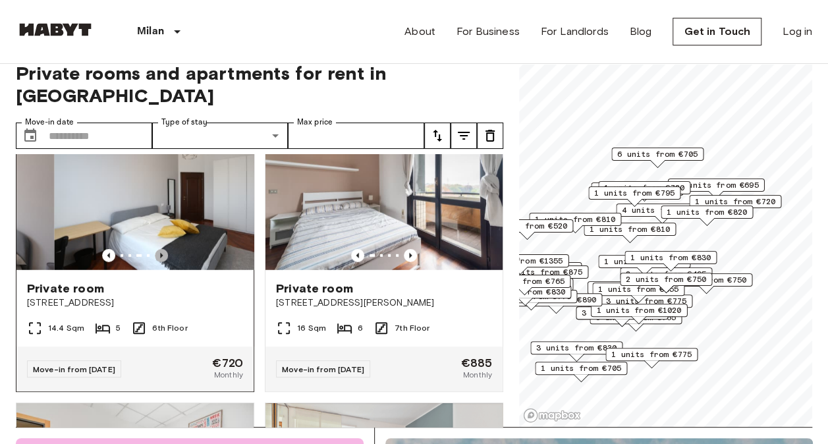
click at [157, 262] on icon "Previous image" at bounding box center [161, 255] width 13 height 13
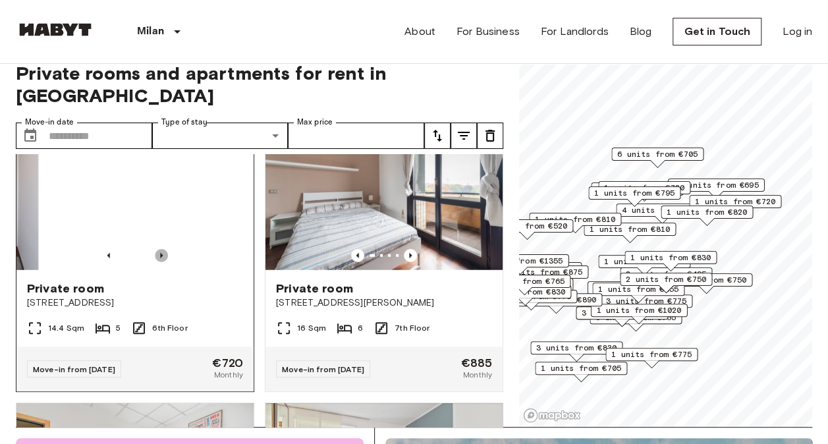
click at [157, 262] on icon "Previous image" at bounding box center [161, 255] width 13 height 13
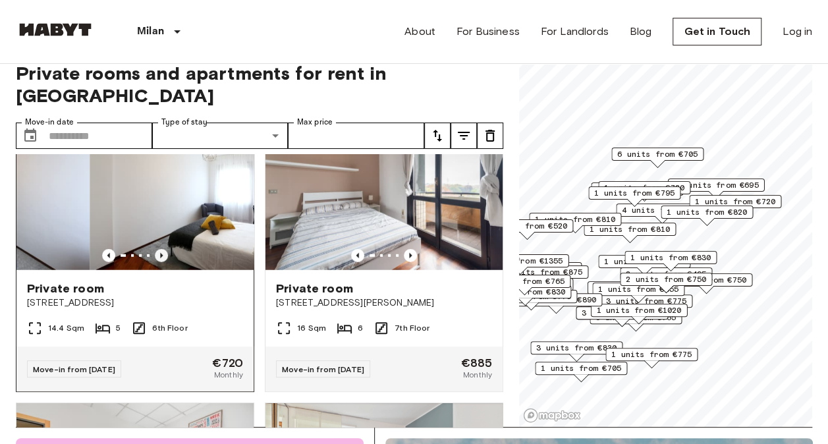
click at [157, 262] on icon "Previous image" at bounding box center [161, 255] width 13 height 13
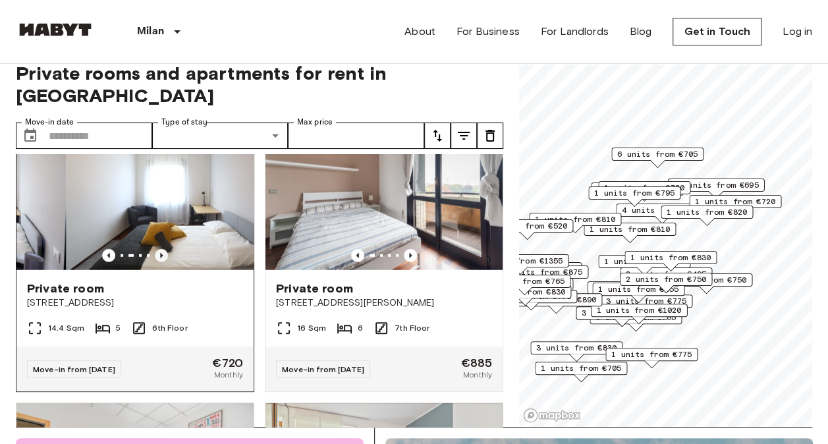
click at [157, 262] on icon "Previous image" at bounding box center [161, 255] width 13 height 13
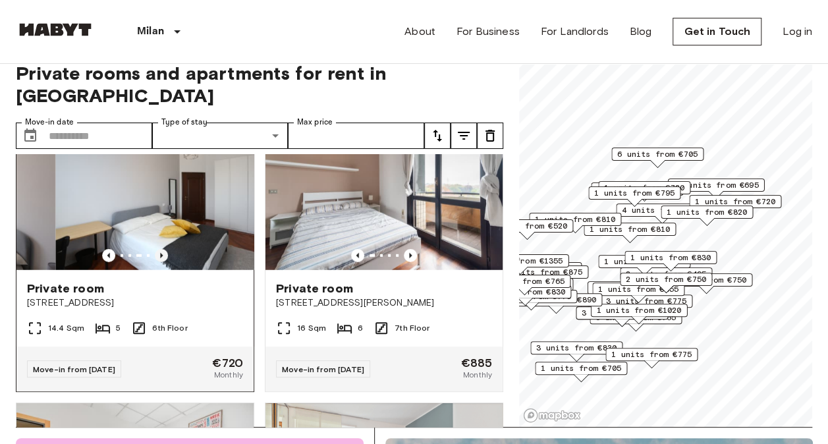
click at [157, 262] on icon "Previous image" at bounding box center [161, 255] width 13 height 13
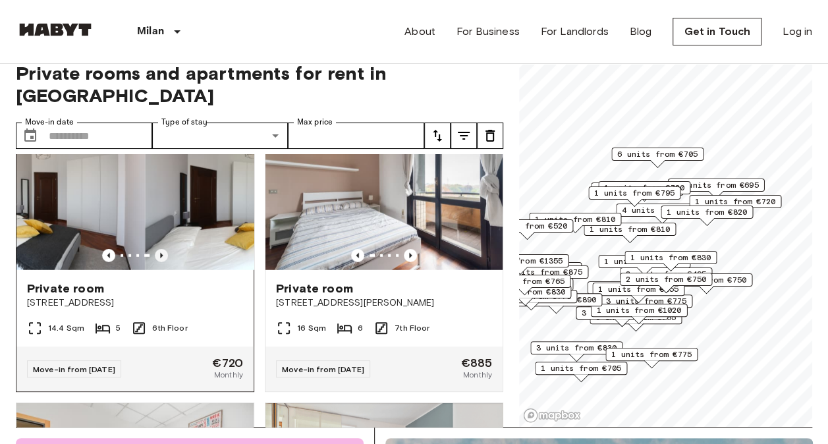
click at [157, 262] on icon "Previous image" at bounding box center [161, 255] width 13 height 13
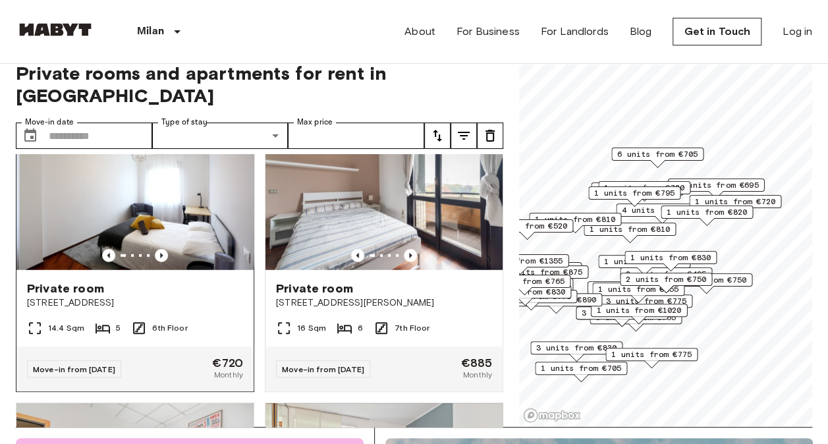
click at [84, 294] on span "Private room" at bounding box center [65, 289] width 77 height 16
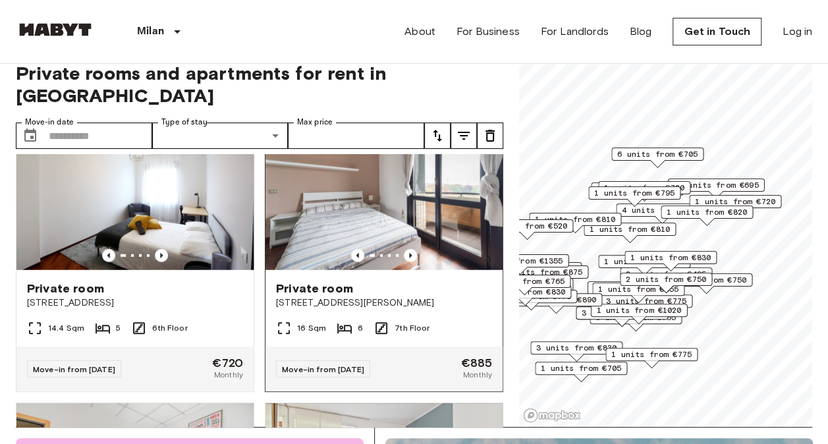
click at [395, 262] on div at bounding box center [384, 255] width 237 height 13
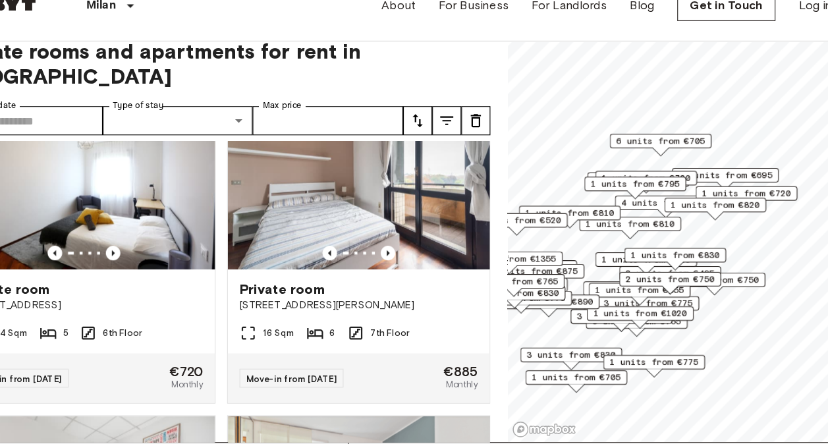
scroll to position [18, 0]
click at [687, 300] on span "3 units from €775" at bounding box center [646, 301] width 80 height 12
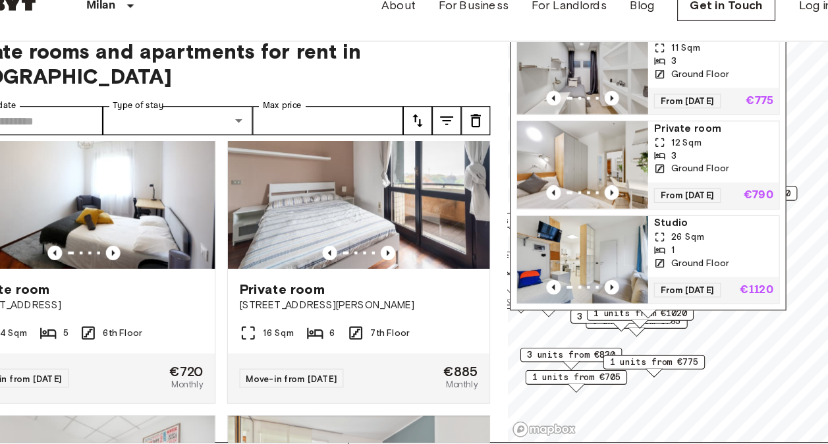
scroll to position [0, 0]
click at [615, 179] on img "Map marker" at bounding box center [587, 175] width 119 height 79
click at [609, 194] on icon "Previous image" at bounding box center [613, 200] width 13 height 13
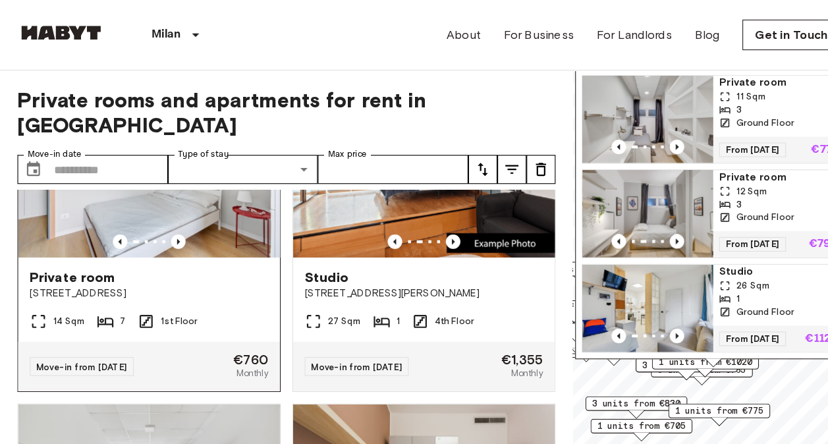
scroll to position [2148, 0]
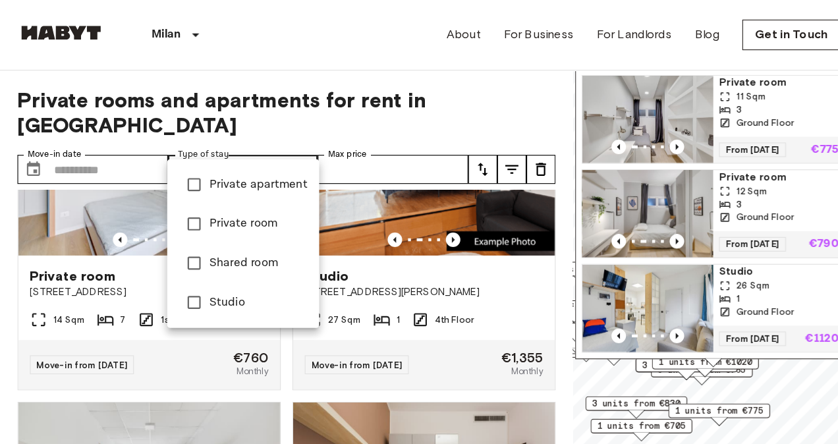
click at [96, 134] on div at bounding box center [419, 222] width 838 height 444
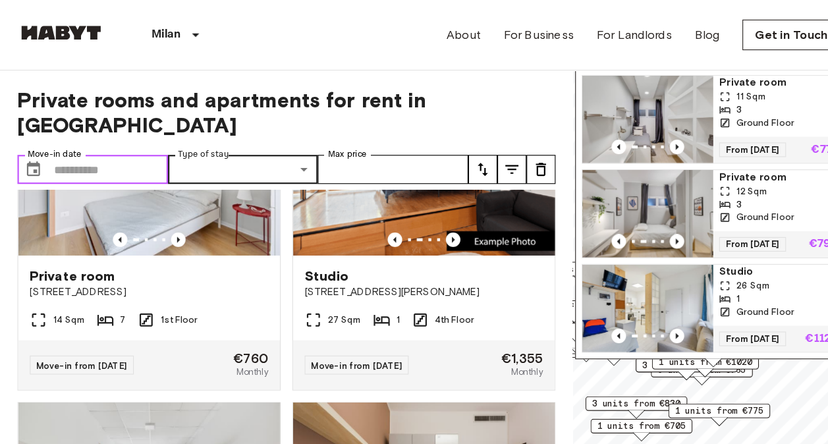
click at [64, 140] on input "Move-in date" at bounding box center [100, 153] width 103 height 26
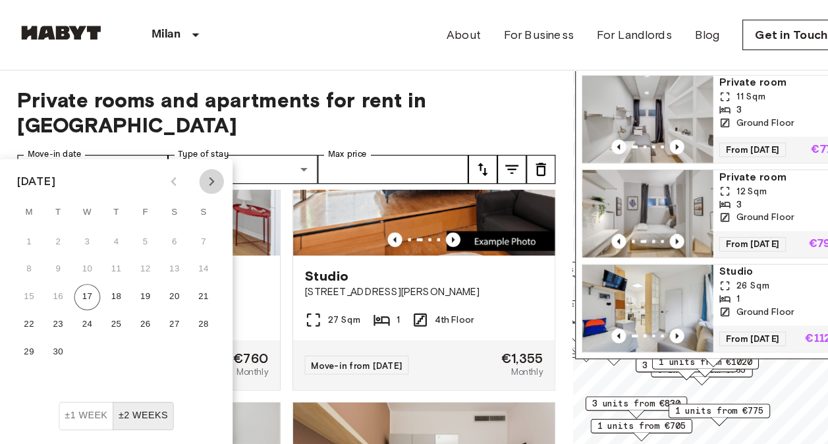
click at [199, 161] on icon "Next month" at bounding box center [192, 165] width 16 height 16
click at [104, 318] on button "30" at bounding box center [106, 320] width 24 height 24
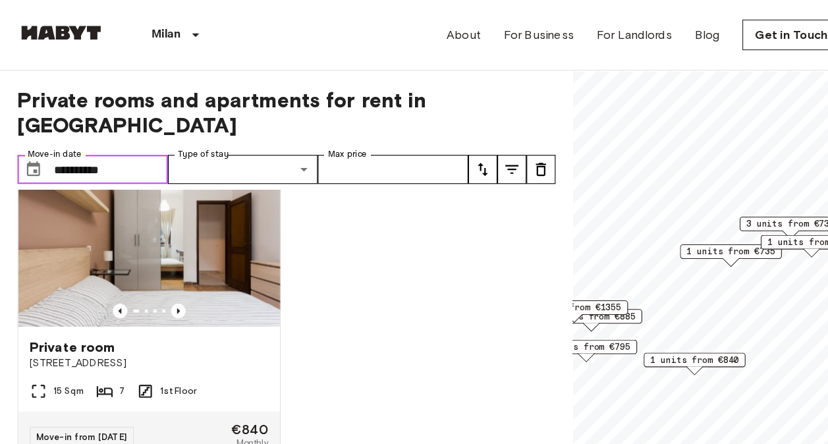
type input "**********"
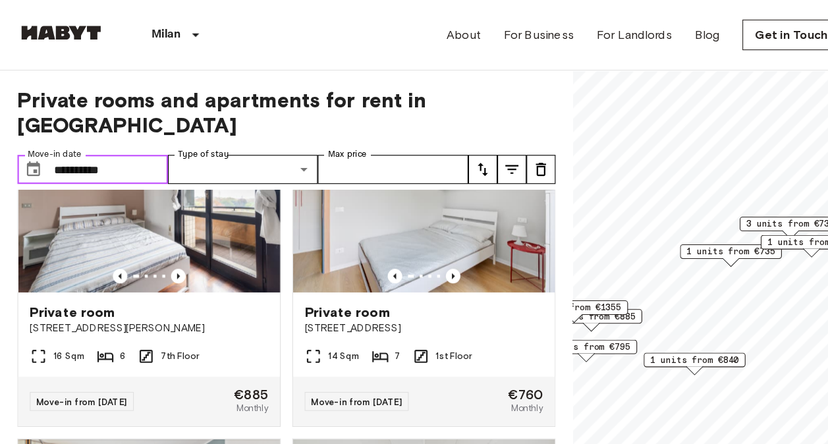
click at [576, 284] on div "1 units from €885" at bounding box center [536, 286] width 92 height 13
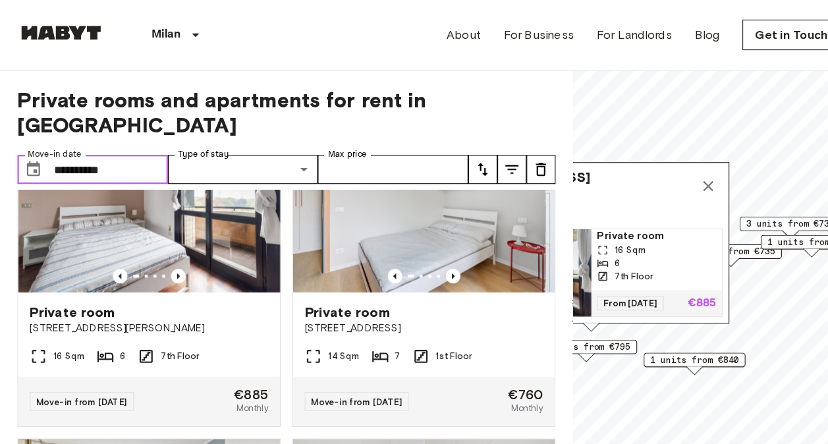
click at [578, 208] on span "Private room" at bounding box center [595, 214] width 108 height 13
click at [639, 161] on icon "Map marker" at bounding box center [642, 169] width 16 height 16
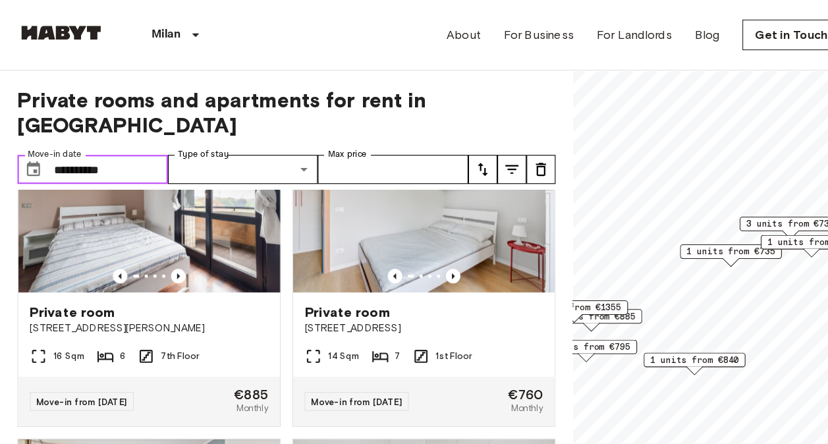
click at [569, 316] on span "1 units from €795" at bounding box center [531, 314] width 80 height 12
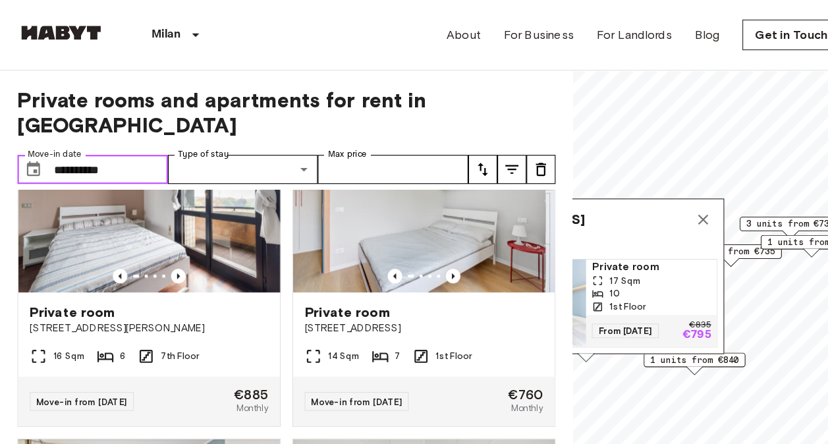
click at [575, 222] on div "Via Stromboli 1, 20144 Milano, IT 1 units Private room 17 Sqm 10 1st Floor From…" at bounding box center [531, 250] width 250 height 141
click at [576, 236] on span "Private room" at bounding box center [590, 241] width 108 height 13
click at [641, 191] on icon "Map marker" at bounding box center [637, 199] width 16 height 16
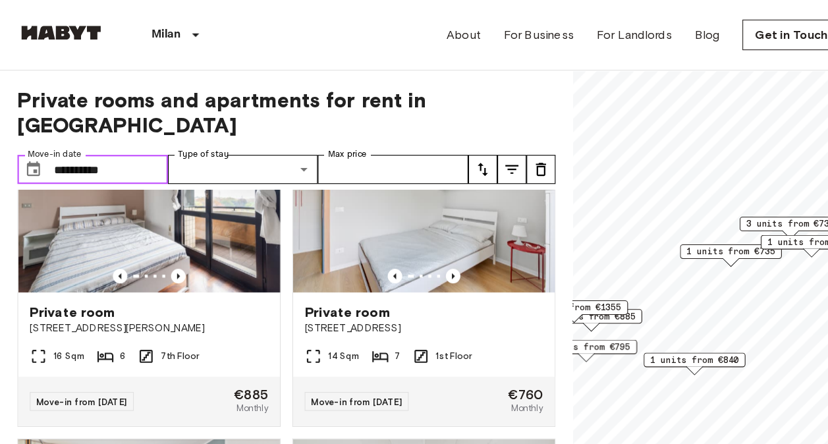
click at [651, 324] on span "1 units from €840" at bounding box center [629, 326] width 80 height 12
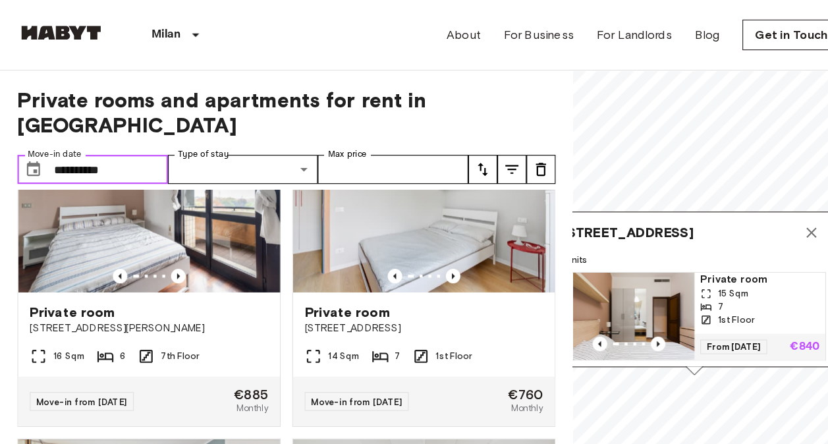
click at [655, 247] on span "Private room" at bounding box center [688, 253] width 108 height 13
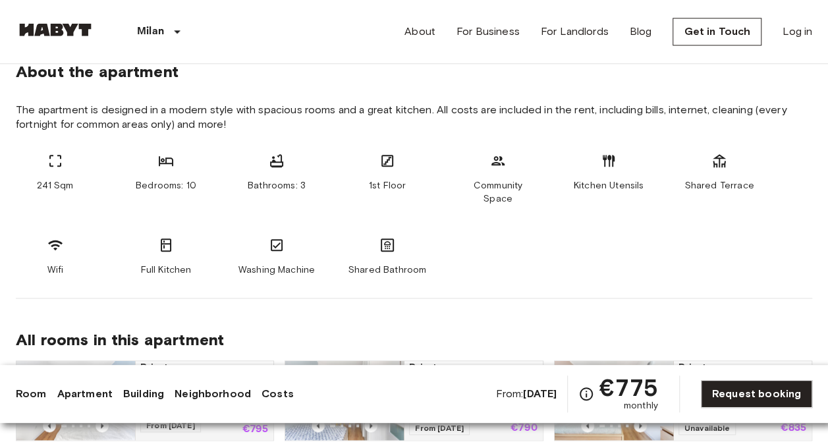
scroll to position [659, 0]
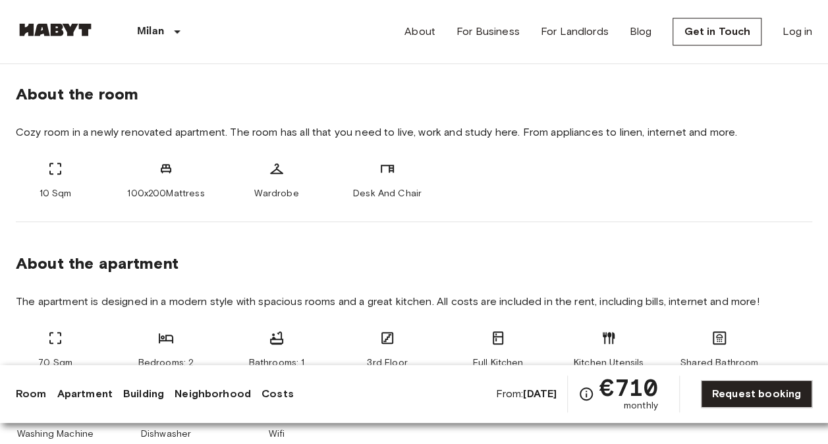
scroll to position [410, 0]
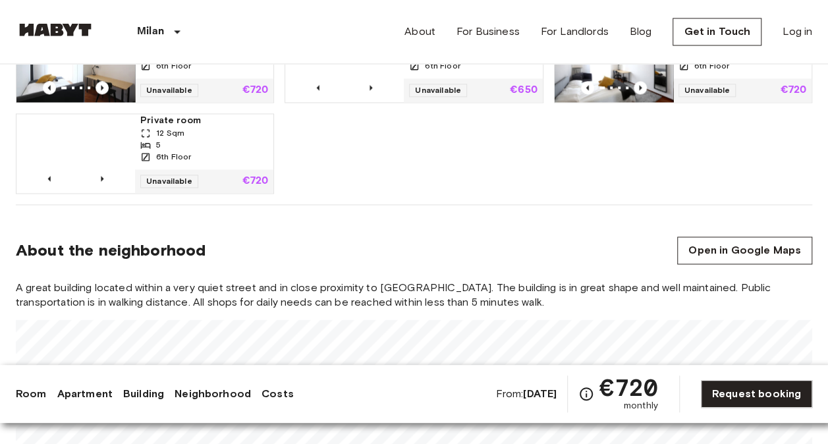
scroll to position [1239, 0]
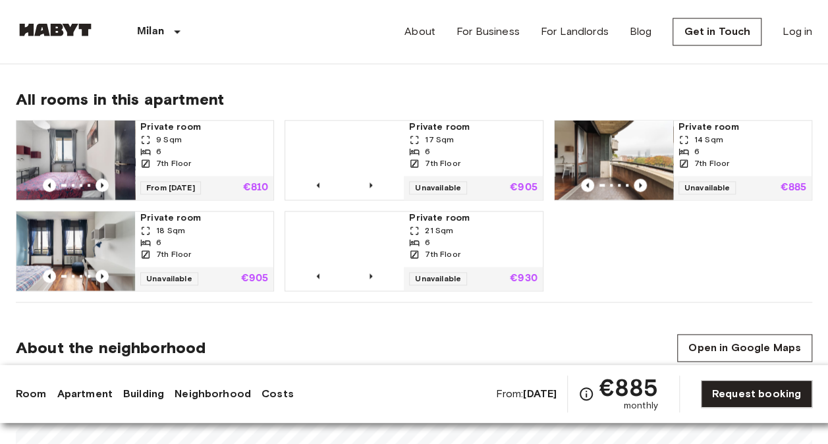
scroll to position [868, 0]
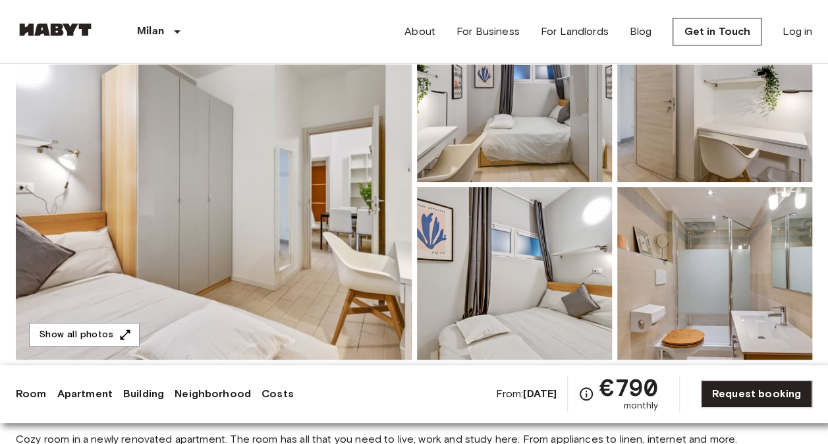
scroll to position [161, 0]
click at [287, 256] on img at bounding box center [214, 184] width 396 height 350
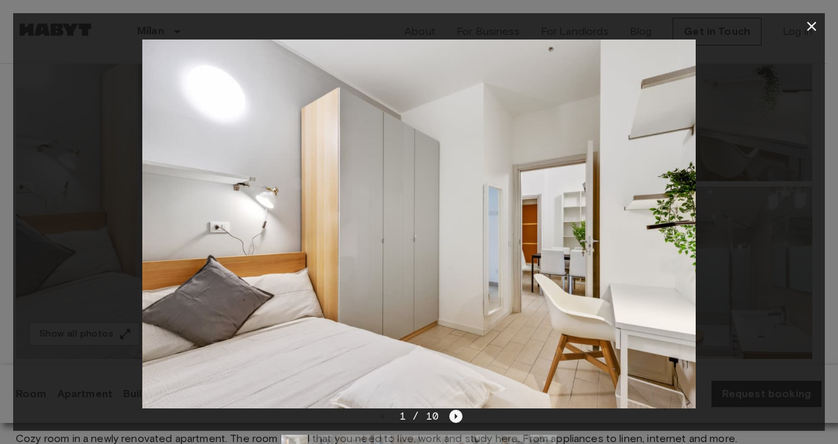
click at [455, 413] on icon "Next image" at bounding box center [455, 416] width 13 height 13
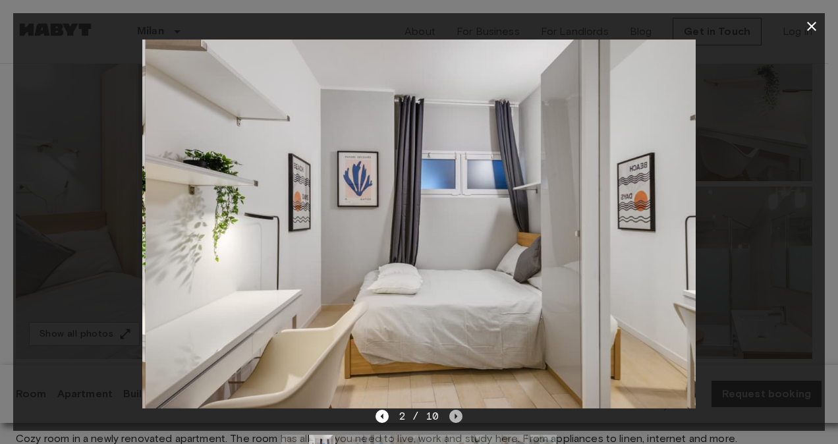
click at [455, 413] on icon "Next image" at bounding box center [455, 416] width 13 height 13
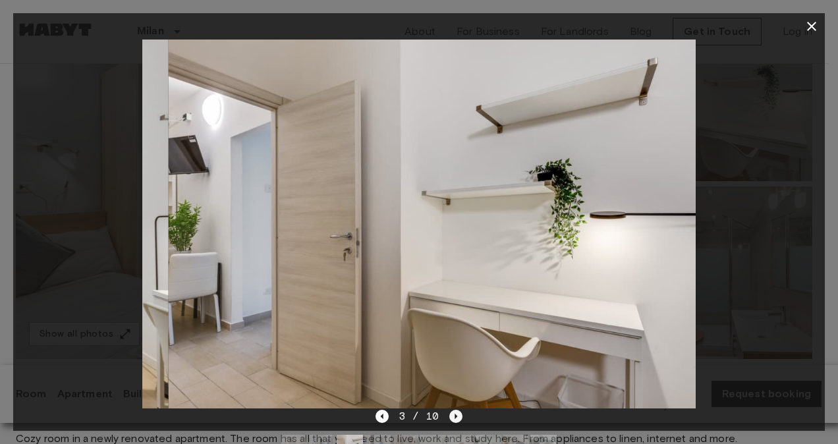
click at [455, 413] on icon "Next image" at bounding box center [455, 416] width 13 height 13
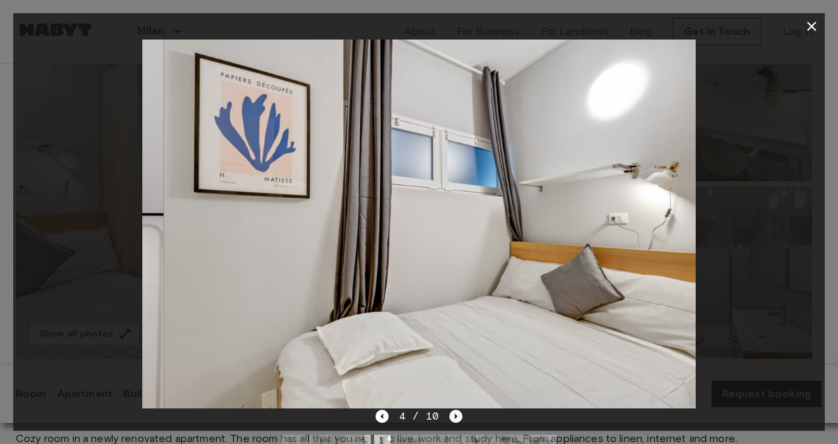
click at [455, 413] on icon "Next image" at bounding box center [455, 416] width 13 height 13
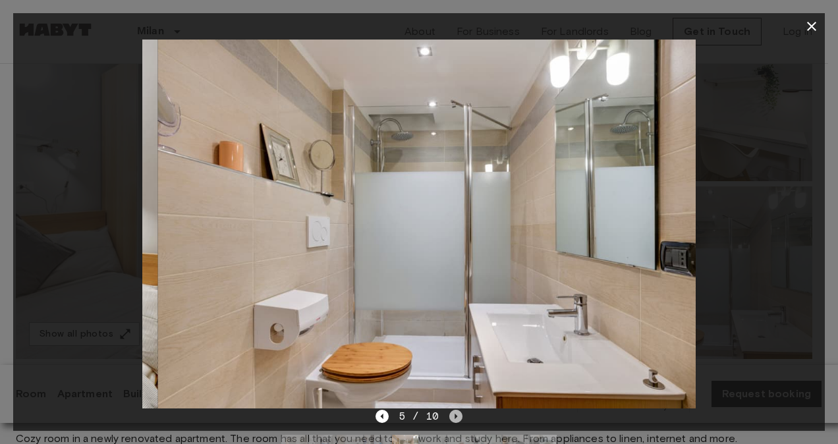
click at [455, 413] on icon "Next image" at bounding box center [455, 416] width 13 height 13
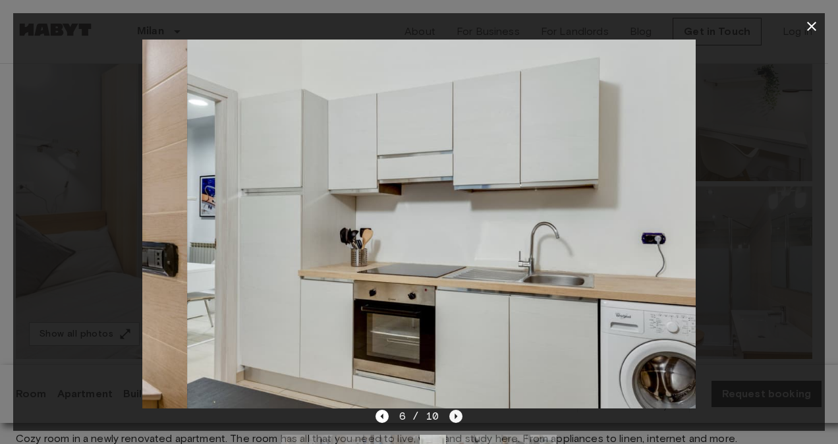
click at [455, 413] on icon "Next image" at bounding box center [455, 416] width 13 height 13
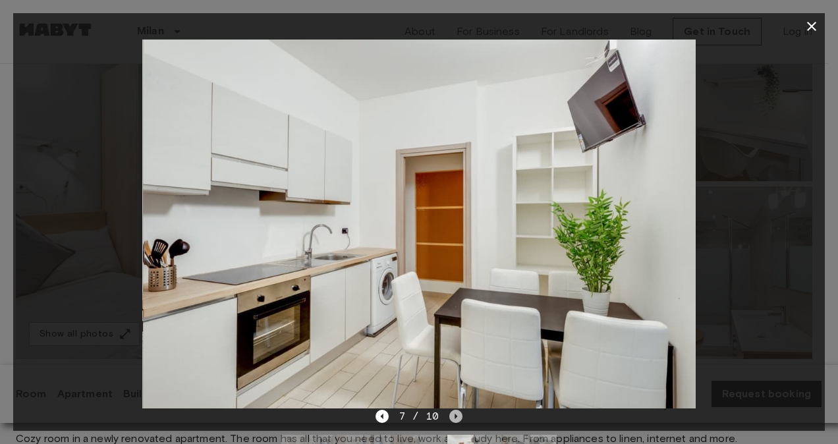
click at [455, 413] on icon "Next image" at bounding box center [455, 416] width 13 height 13
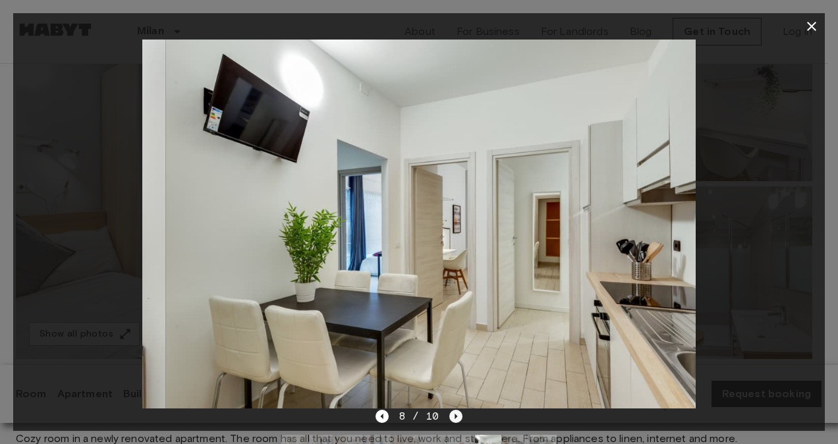
click at [455, 413] on icon "Next image" at bounding box center [455, 416] width 13 height 13
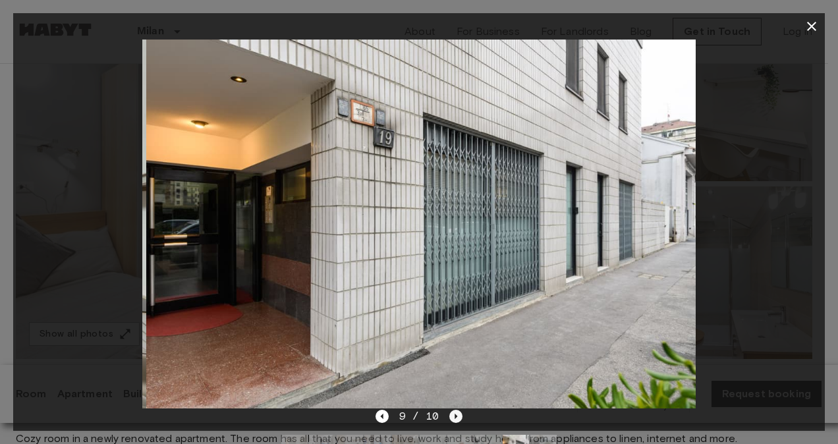
click at [455, 413] on icon "Next image" at bounding box center [455, 416] width 13 height 13
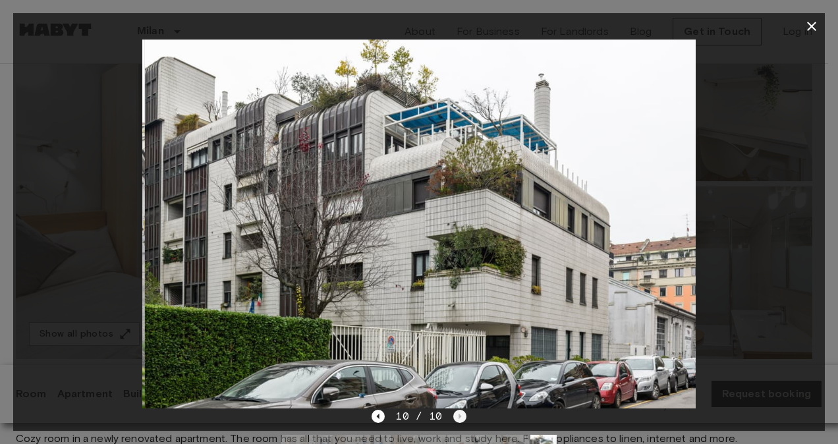
click at [455, 413] on div "10 / 10" at bounding box center [419, 416] width 94 height 16
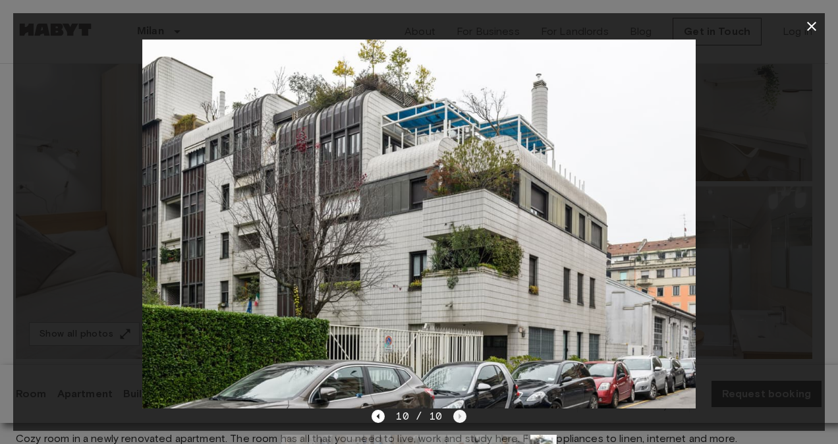
click at [455, 413] on div "10 / 10" at bounding box center [419, 416] width 94 height 16
click at [805, 30] on icon "button" at bounding box center [812, 26] width 16 height 16
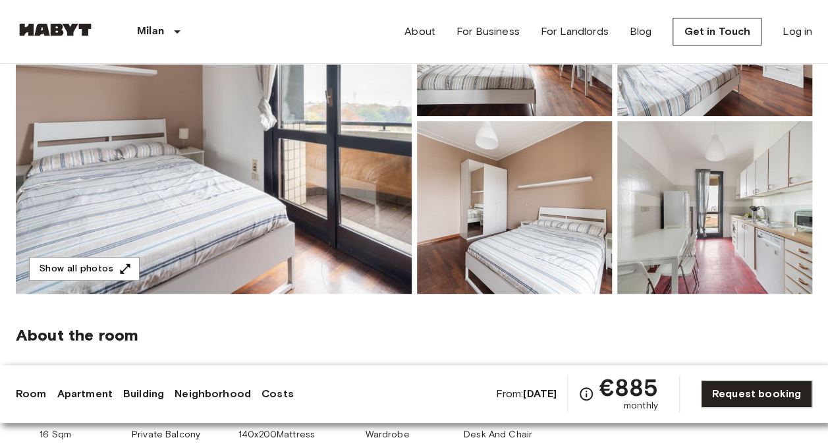
scroll to position [451, 0]
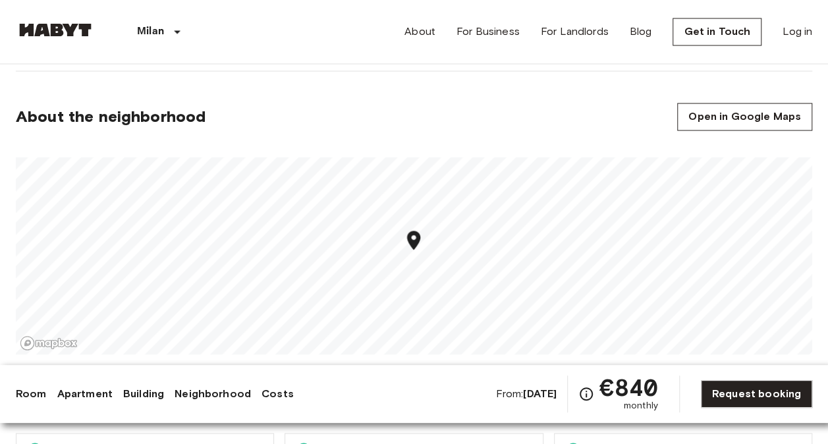
scroll to position [1106, 0]
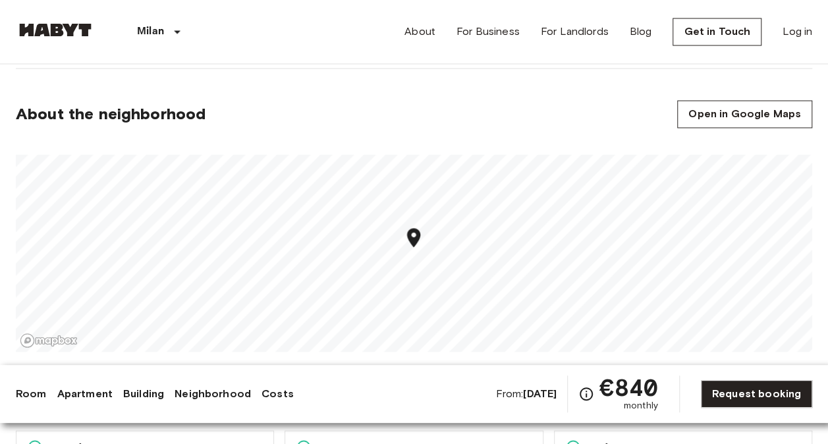
click at [403, 246] on icon "Map marker" at bounding box center [414, 237] width 23 height 23
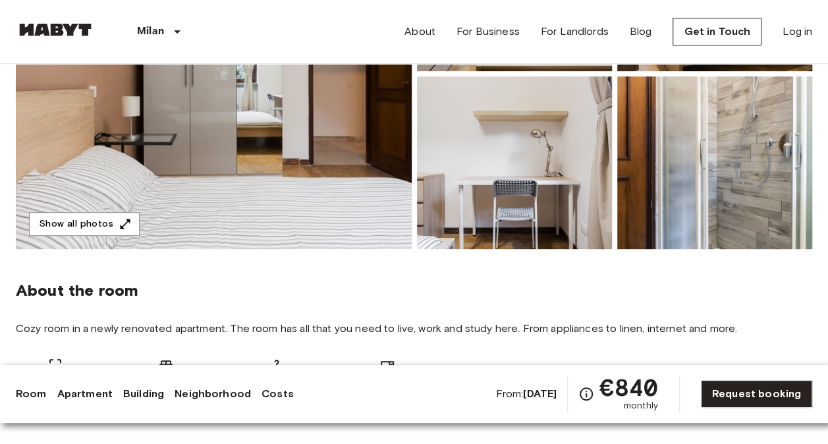
scroll to position [271, 0]
click at [245, 224] on img at bounding box center [214, 73] width 396 height 350
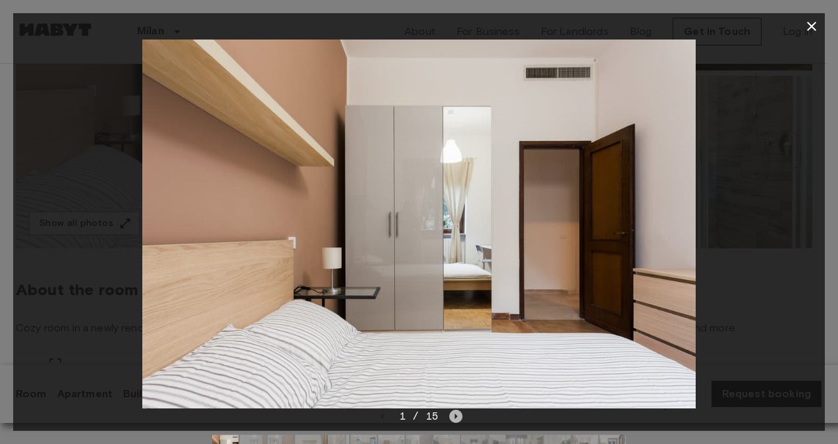
click at [453, 416] on icon "Next image" at bounding box center [455, 416] width 13 height 13
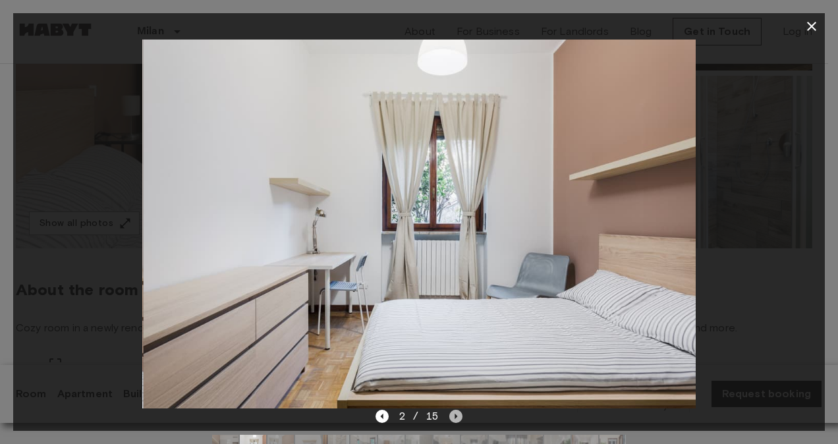
click at [453, 416] on icon "Next image" at bounding box center [455, 416] width 13 height 13
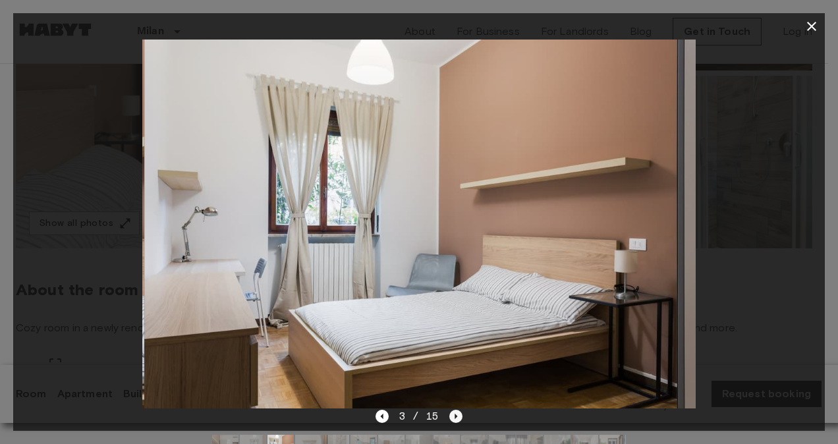
click at [453, 416] on icon "Next image" at bounding box center [455, 416] width 13 height 13
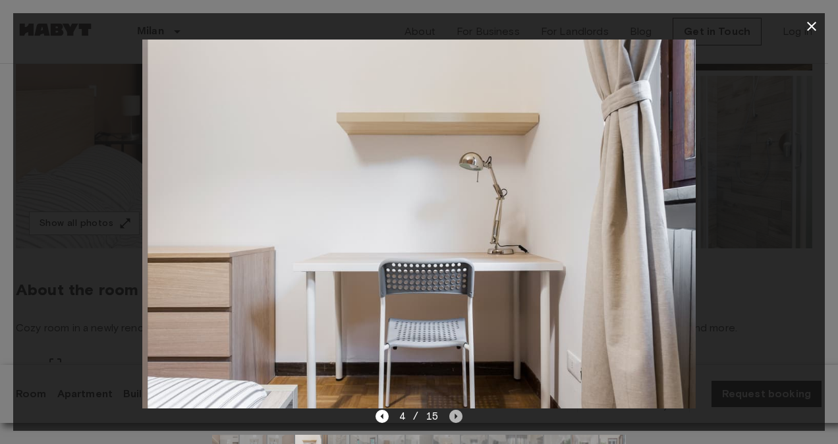
click at [453, 416] on icon "Next image" at bounding box center [455, 416] width 13 height 13
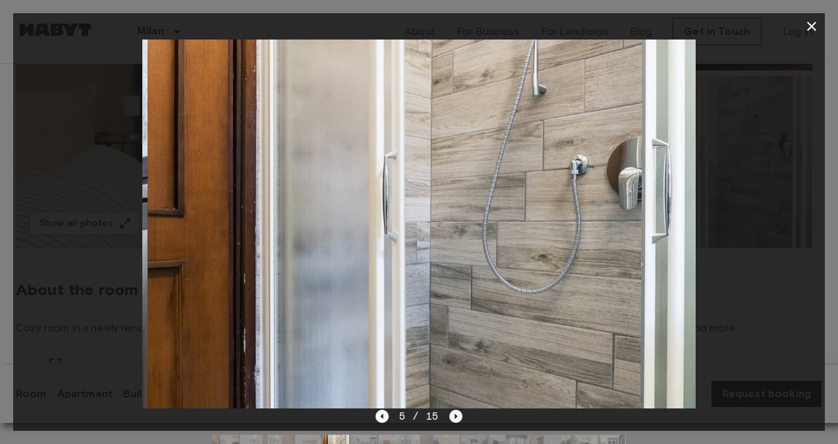
click at [453, 416] on icon "Next image" at bounding box center [455, 416] width 13 height 13
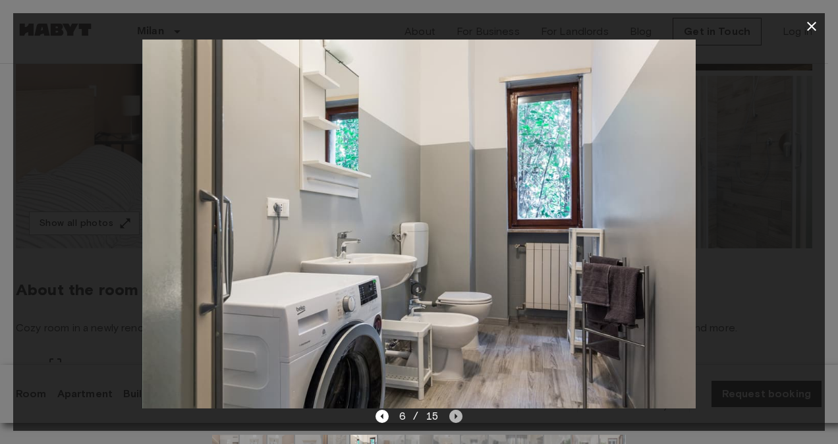
click at [453, 416] on icon "Next image" at bounding box center [455, 416] width 13 height 13
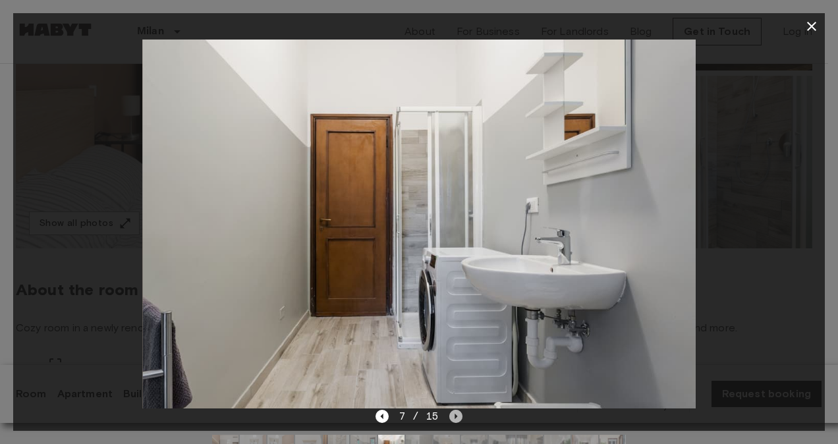
click at [453, 416] on icon "Next image" at bounding box center [455, 416] width 13 height 13
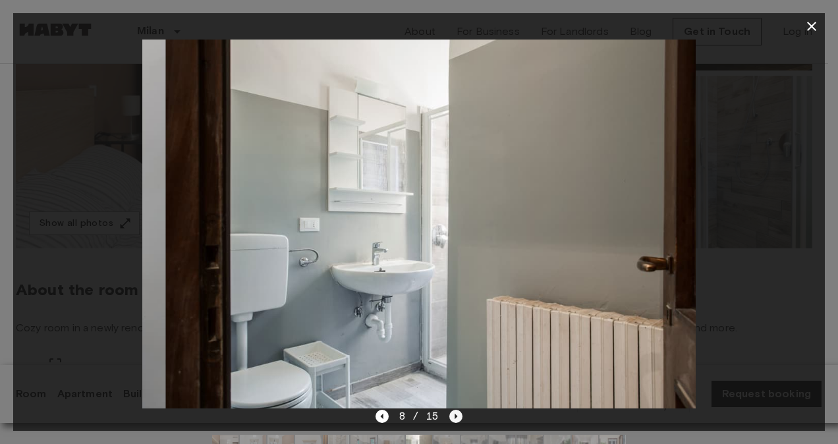
click at [453, 416] on icon "Next image" at bounding box center [455, 416] width 13 height 13
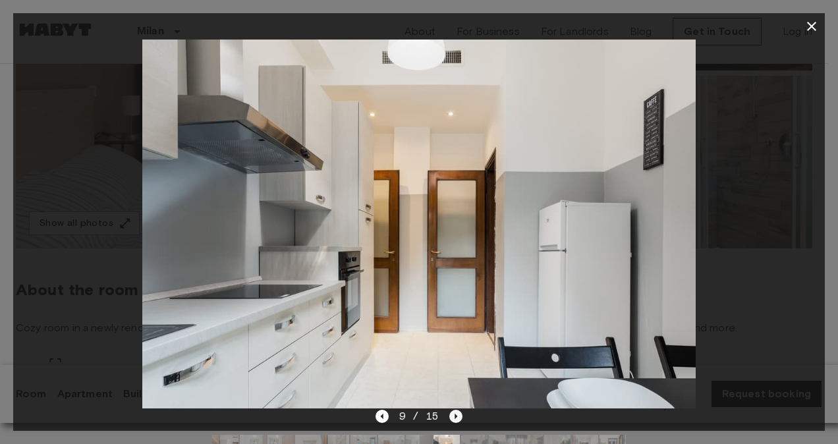
click at [453, 416] on icon "Next image" at bounding box center [455, 416] width 13 height 13
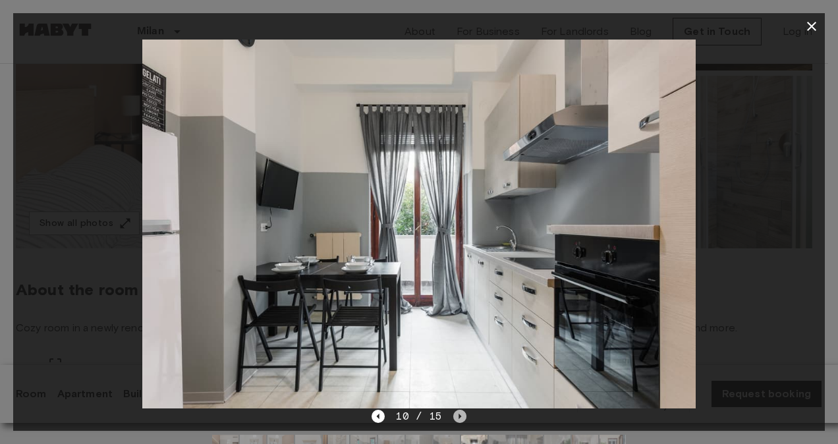
click at [453, 416] on icon "Next image" at bounding box center [459, 416] width 13 height 13
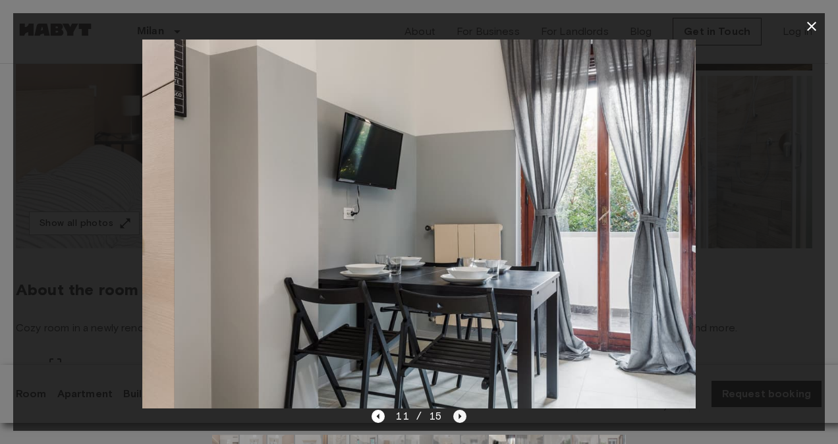
click at [453, 416] on icon "Next image" at bounding box center [459, 416] width 13 height 13
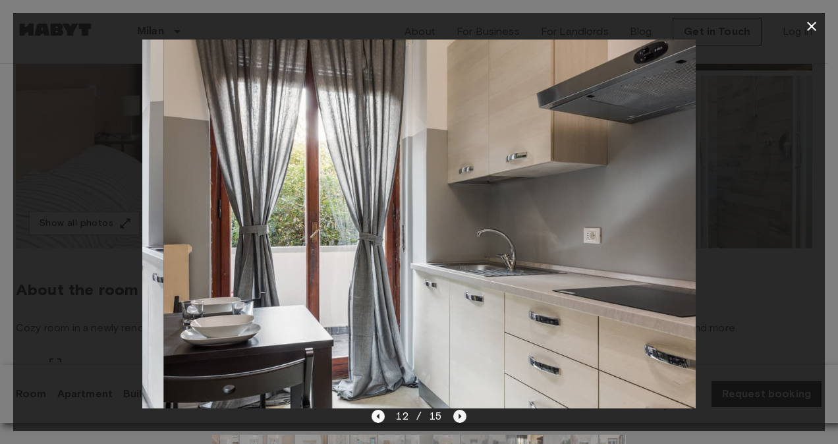
click at [453, 416] on icon "Next image" at bounding box center [459, 416] width 13 height 13
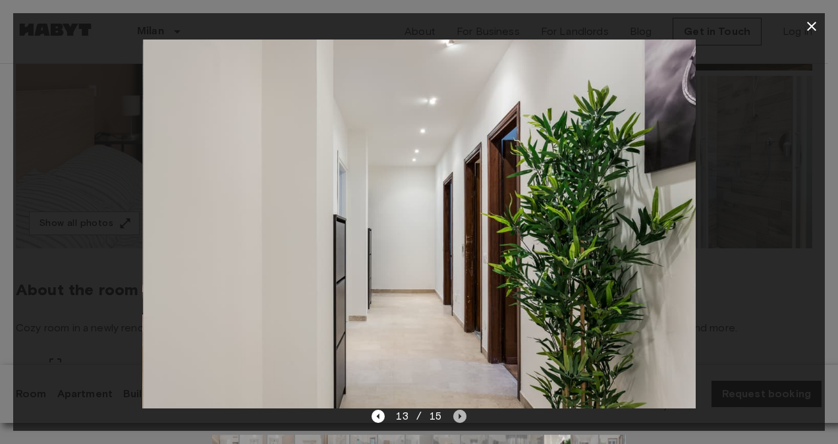
click at [453, 416] on icon "Next image" at bounding box center [459, 416] width 13 height 13
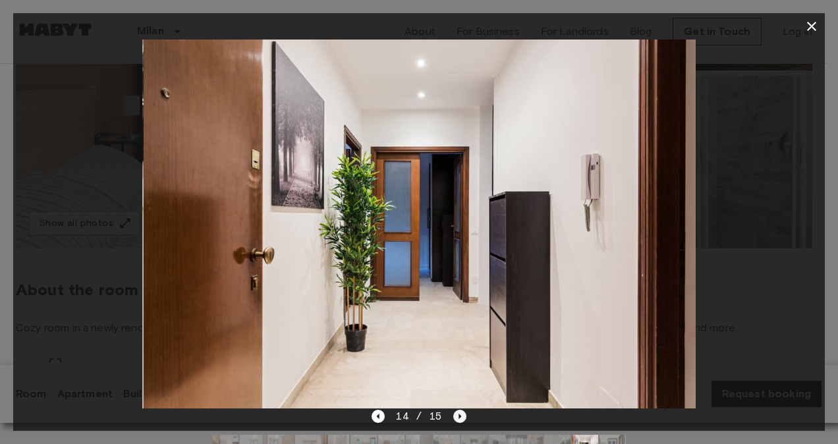
click at [453, 416] on icon "Next image" at bounding box center [459, 416] width 13 height 13
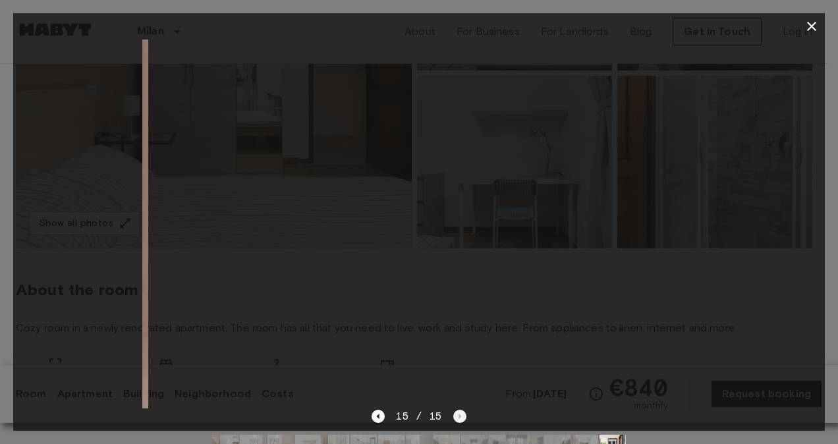
click at [453, 416] on div "15 / 15" at bounding box center [419, 416] width 94 height 16
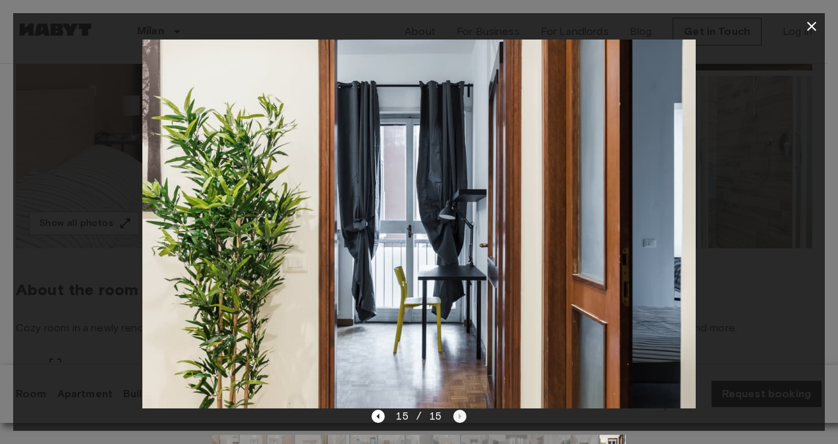
click at [453, 416] on div "15 / 15" at bounding box center [419, 416] width 94 height 16
click at [812, 27] on icon "button" at bounding box center [811, 26] width 9 height 9
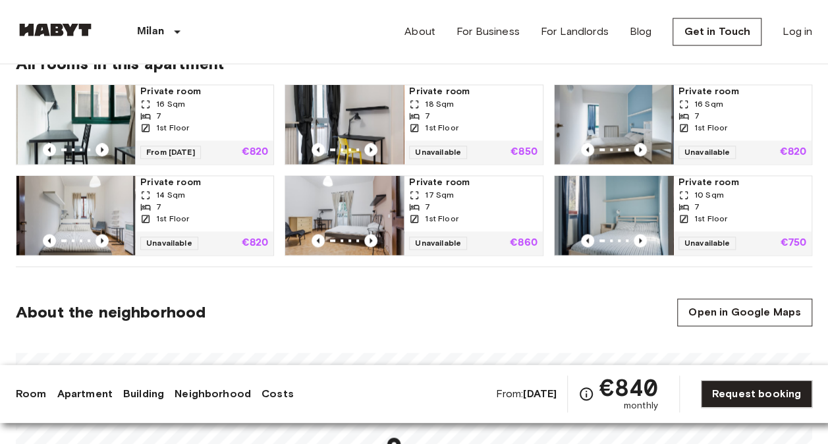
scroll to position [907, 0]
click at [299, 261] on div "All rooms in this apartment Private room 16 Sqm 7 1st Floor From [DATE] €820 Pr…" at bounding box center [414, 145] width 797 height 244
